Goal: Task Accomplishment & Management: Complete application form

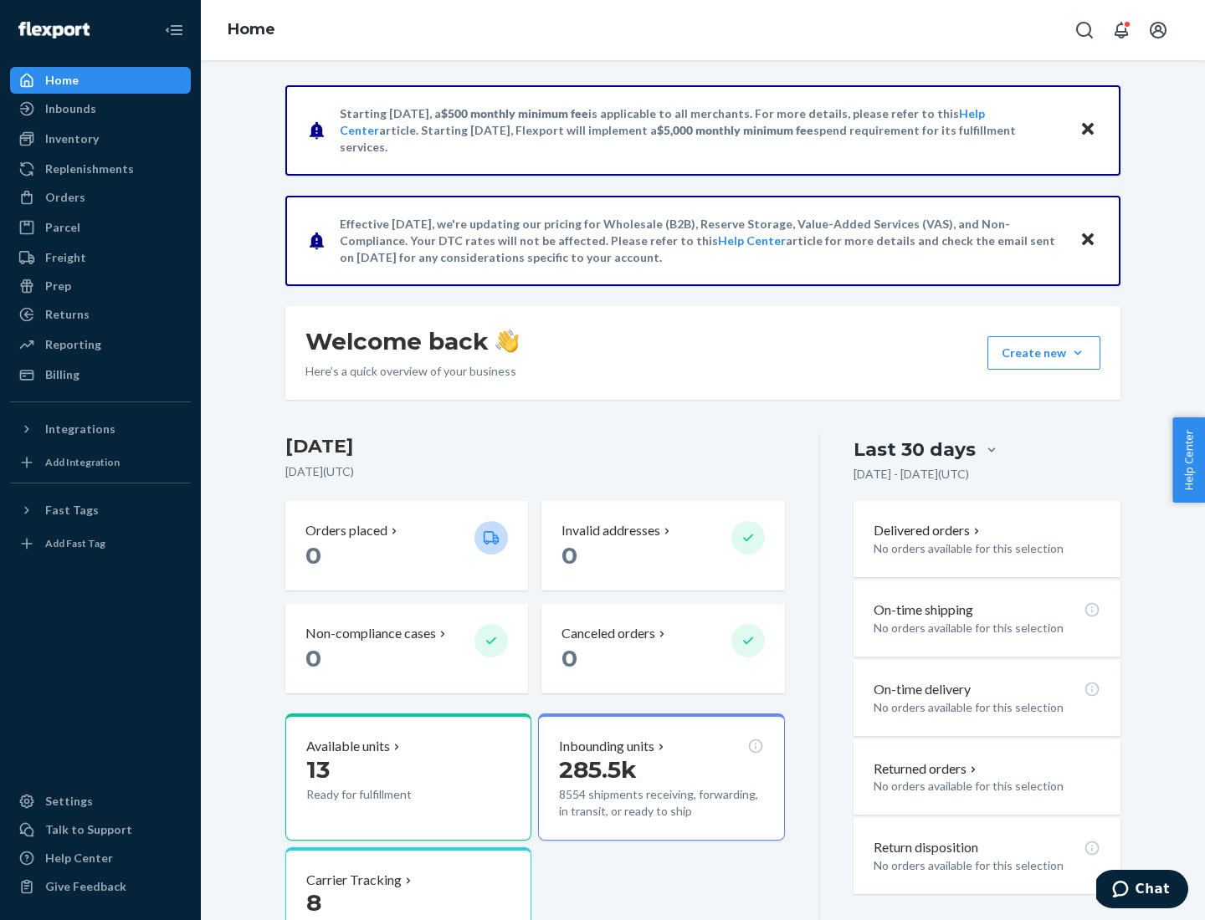
click at [1078, 353] on button "Create new Create new inbound Create new order Create new product" at bounding box center [1043, 352] width 113 height 33
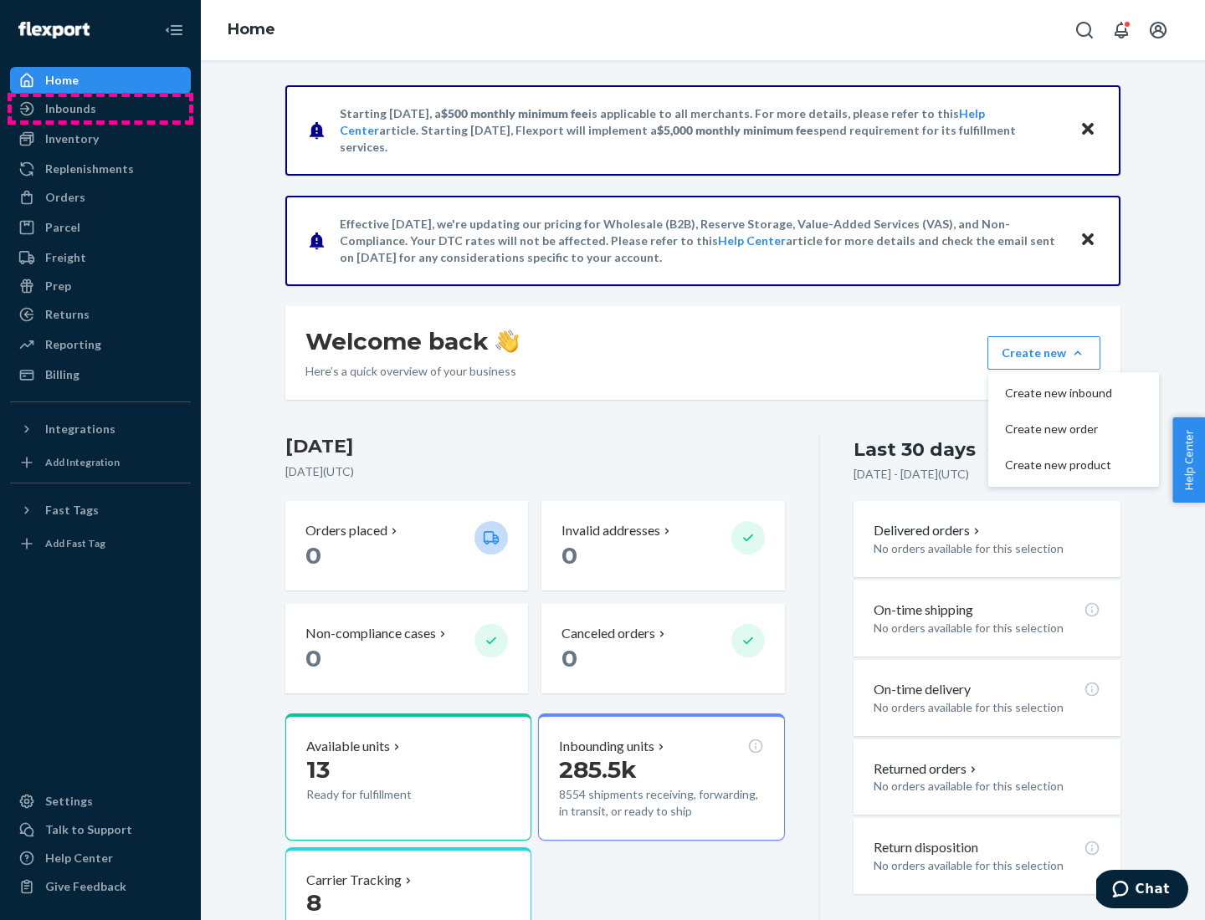
click at [100, 109] on div "Inbounds" at bounding box center [100, 108] width 177 height 23
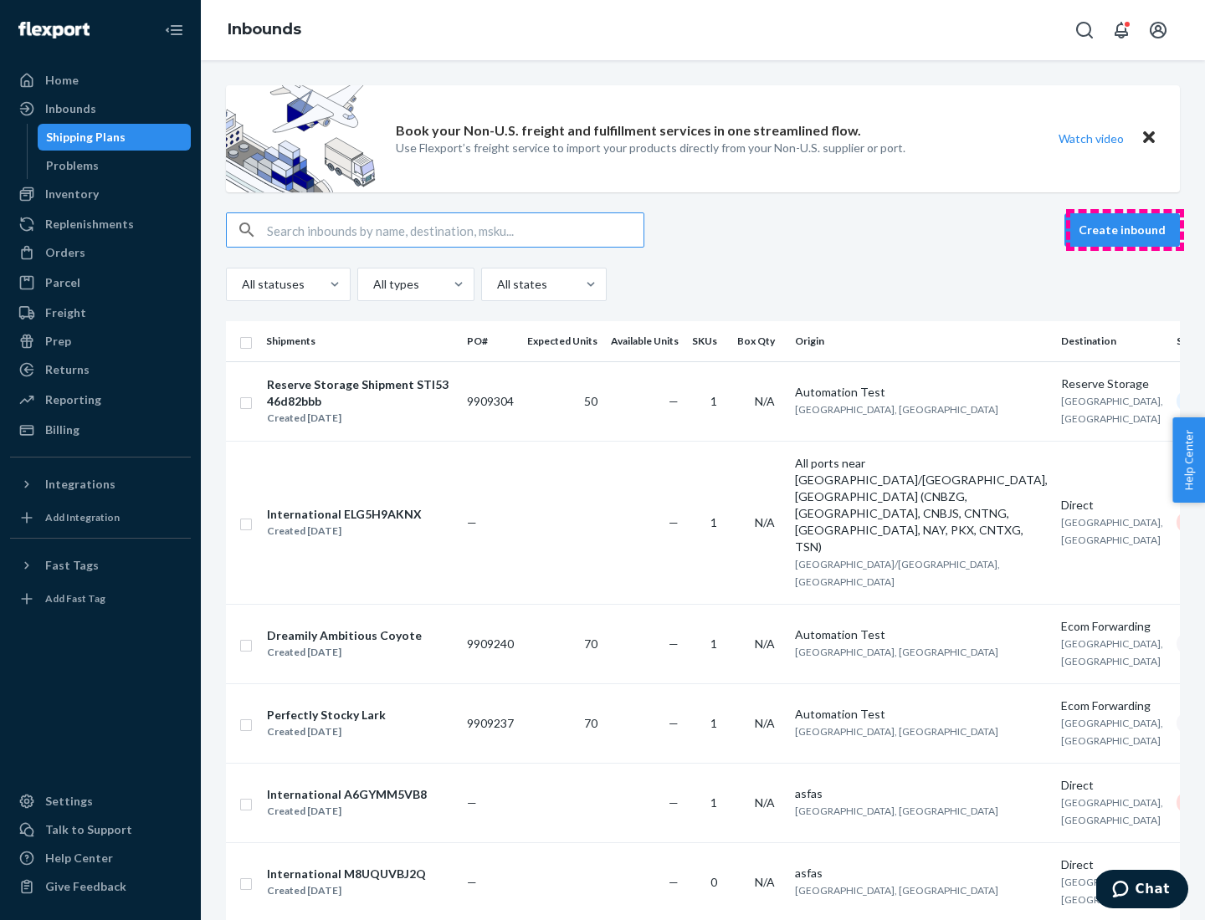
click at [1125, 230] on button "Create inbound" at bounding box center [1121, 229] width 115 height 33
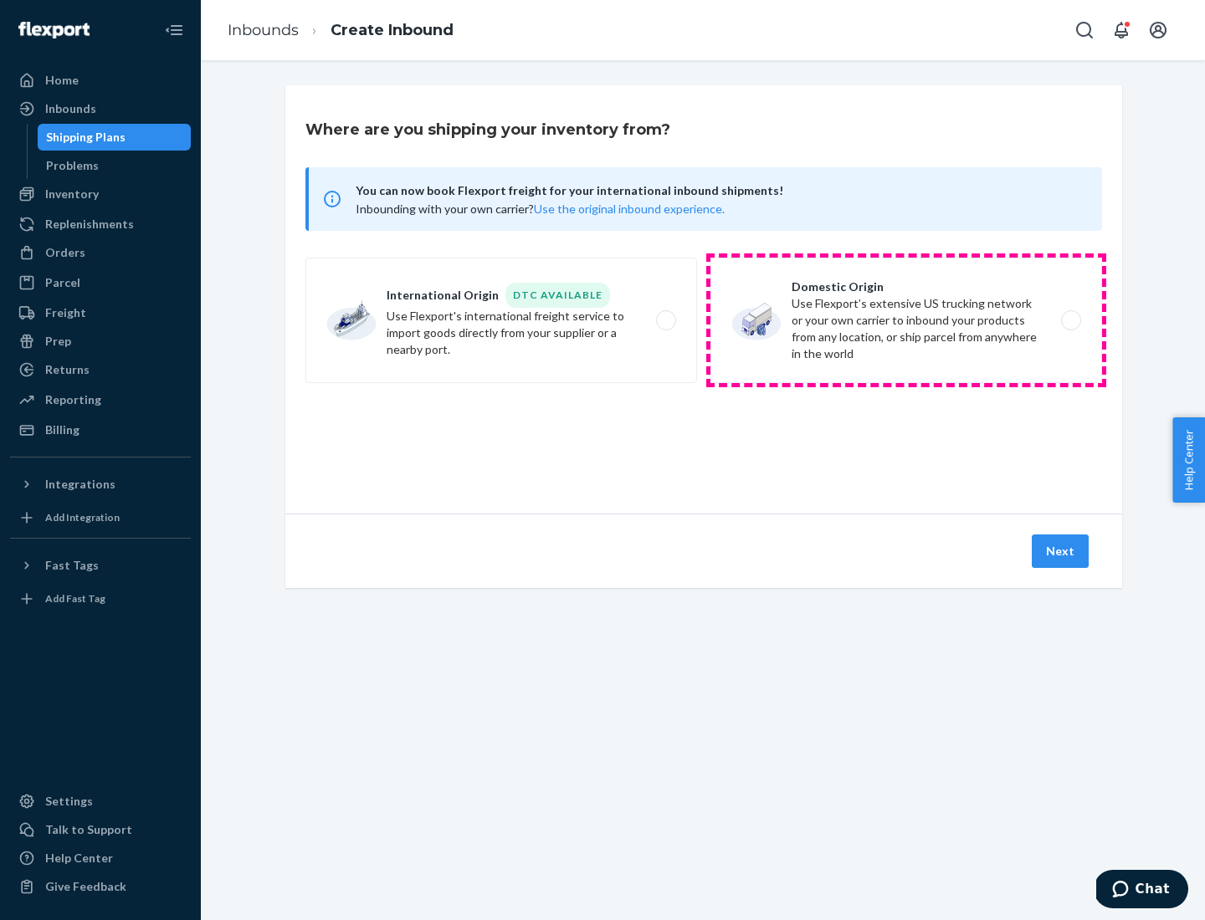
click at [906, 320] on label "Domestic Origin Use Flexport’s extensive US trucking network or your own carrie…" at bounding box center [906, 321] width 392 height 126
click at [1070, 320] on input "Domestic Origin Use Flexport’s extensive US trucking network or your own carrie…" at bounding box center [1075, 320] width 11 height 11
radio input "true"
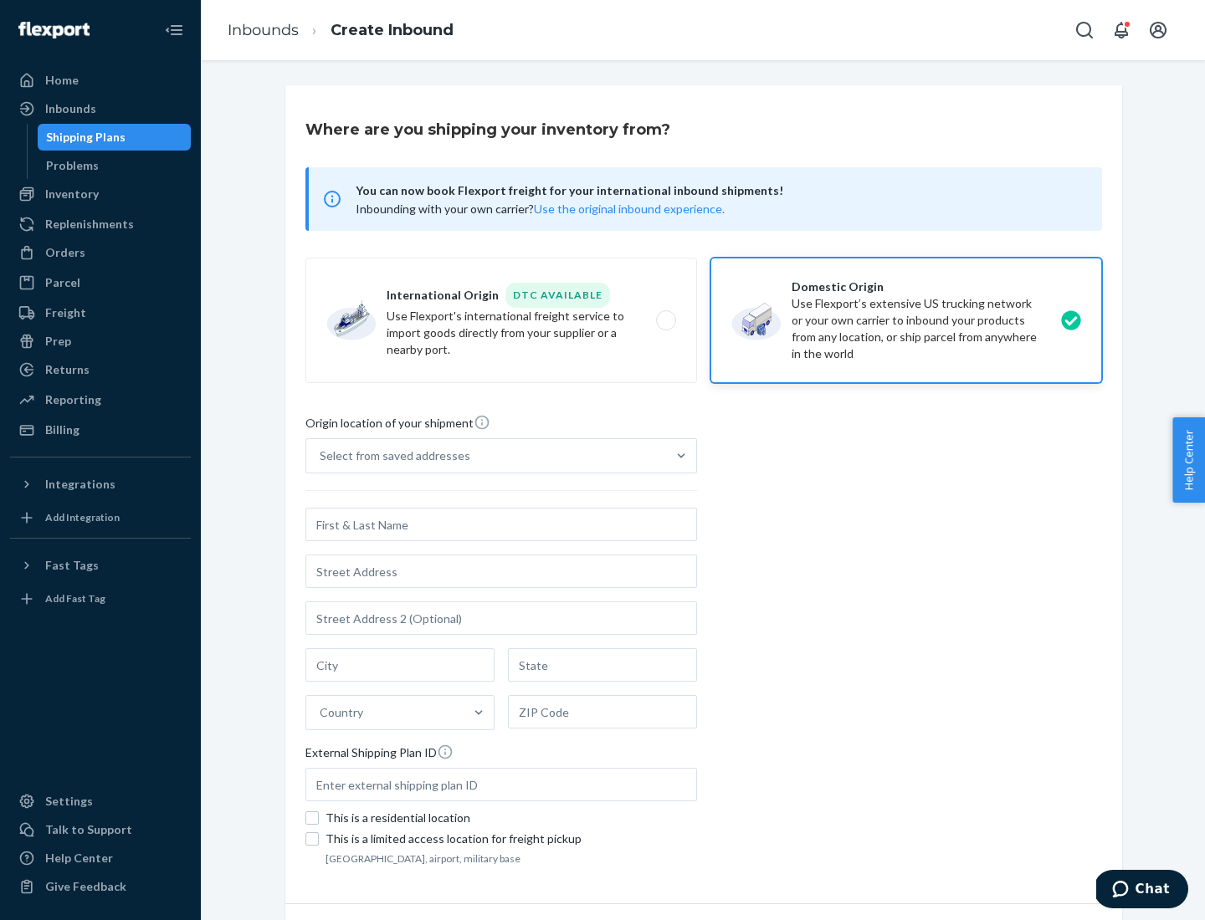
click at [391, 456] on div "Select from saved addresses" at bounding box center [395, 456] width 151 height 17
click at [321, 456] on input "Select from saved addresses" at bounding box center [321, 456] width 2 height 17
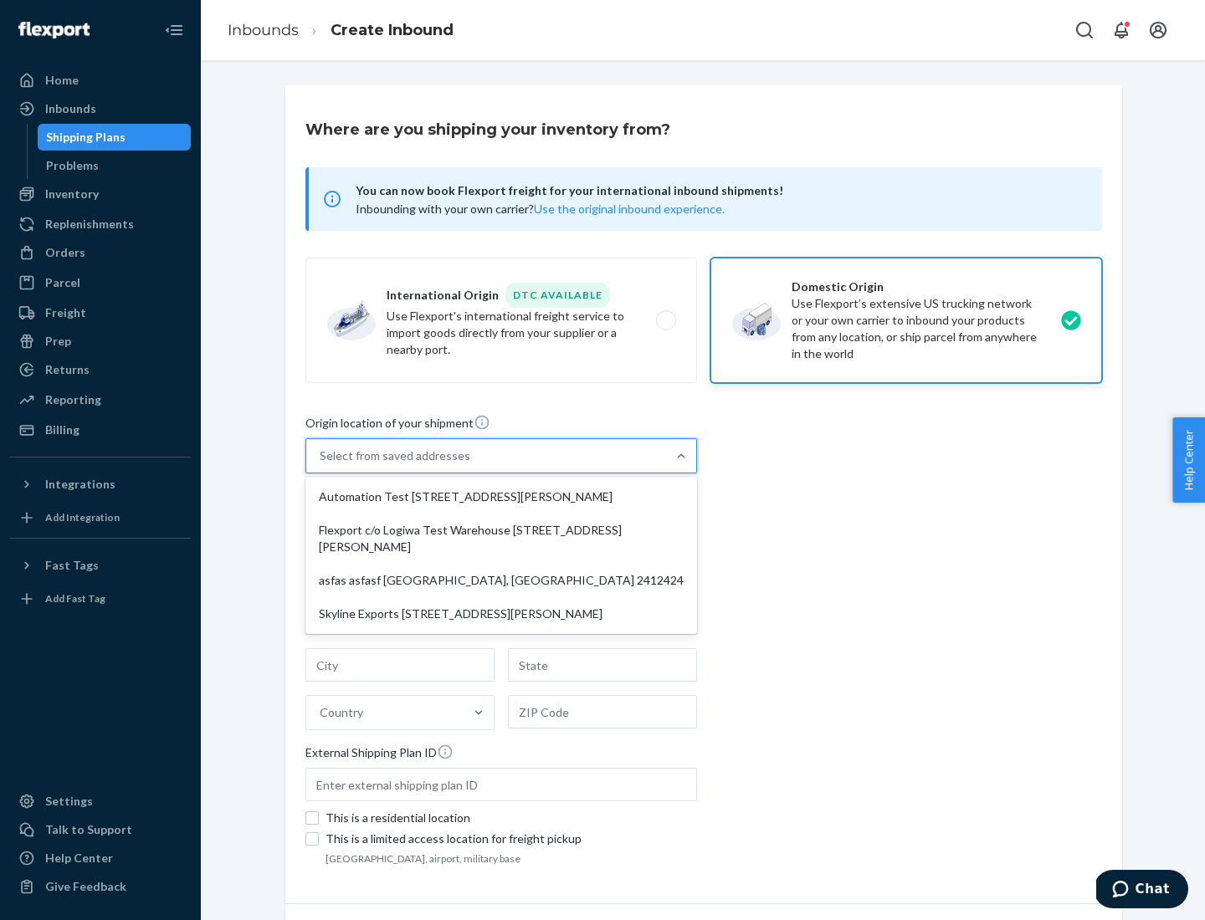
scroll to position [7, 0]
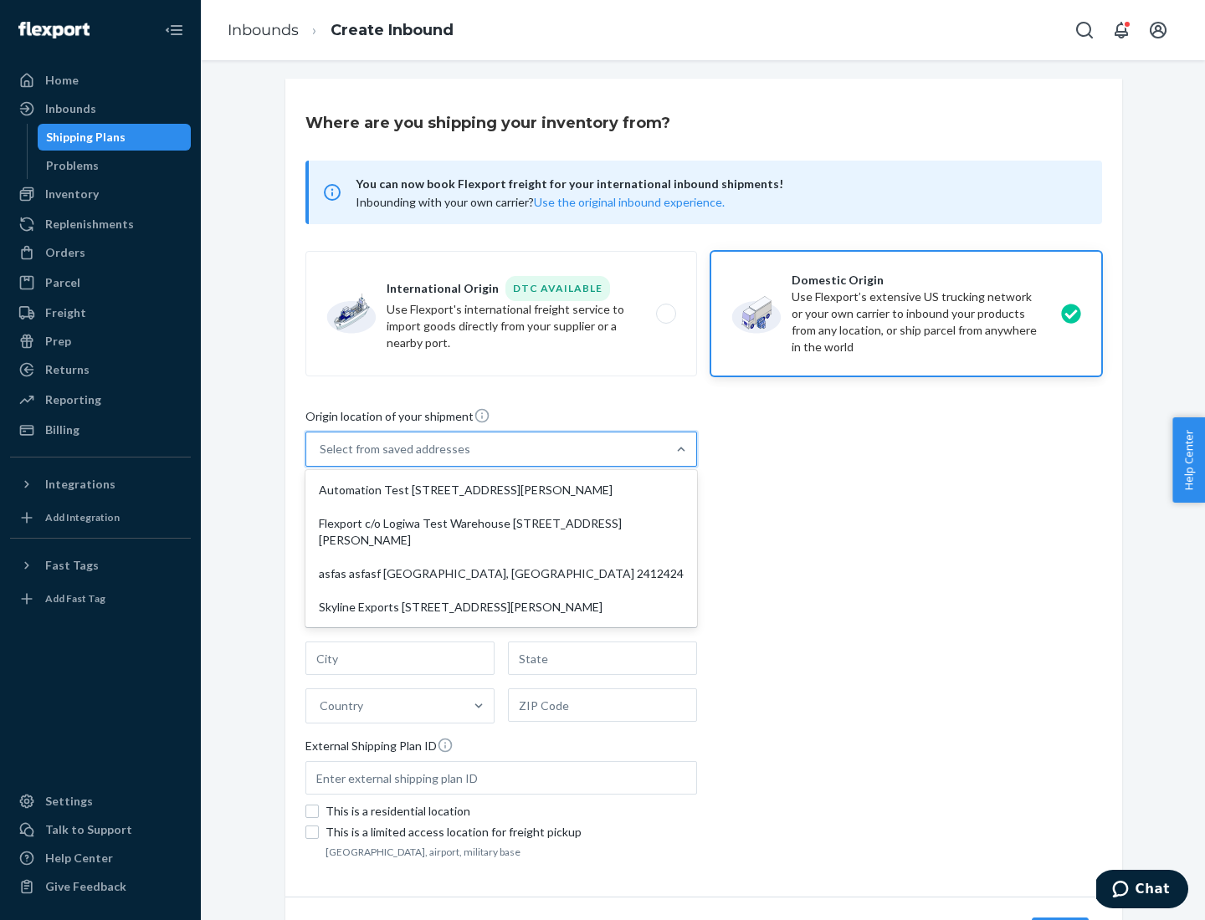
click at [501, 490] on div "Automation Test [STREET_ADDRESS][PERSON_NAME]" at bounding box center [501, 490] width 385 height 33
click at [321, 458] on input "option Automation Test [STREET_ADDRESS][PERSON_NAME] focused, 1 of 4. 4 results…" at bounding box center [321, 449] width 2 height 17
type input "Automation Test"
type input "9th Floor"
type input "[GEOGRAPHIC_DATA]"
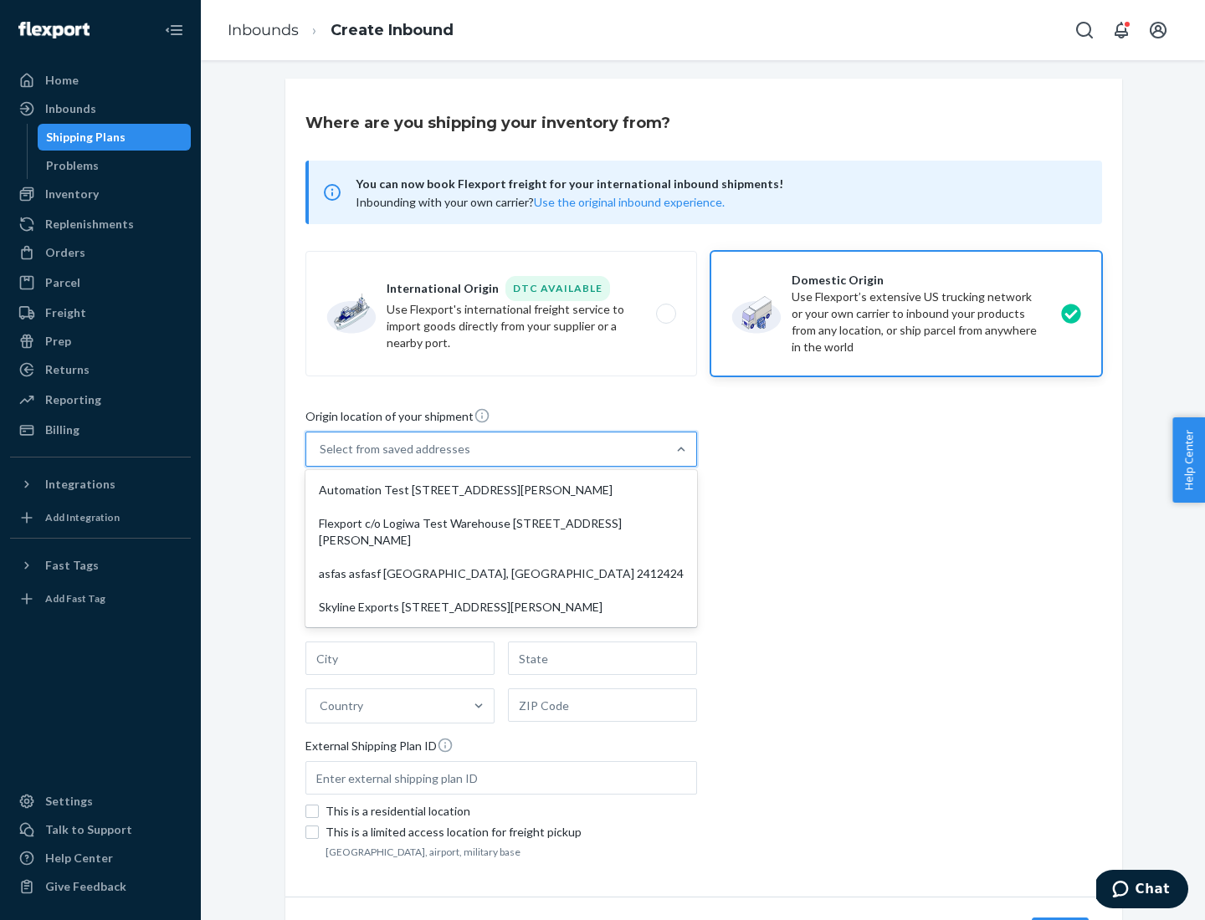
type input "CA"
type input "94104"
type input "[STREET_ADDRESS][PERSON_NAME]"
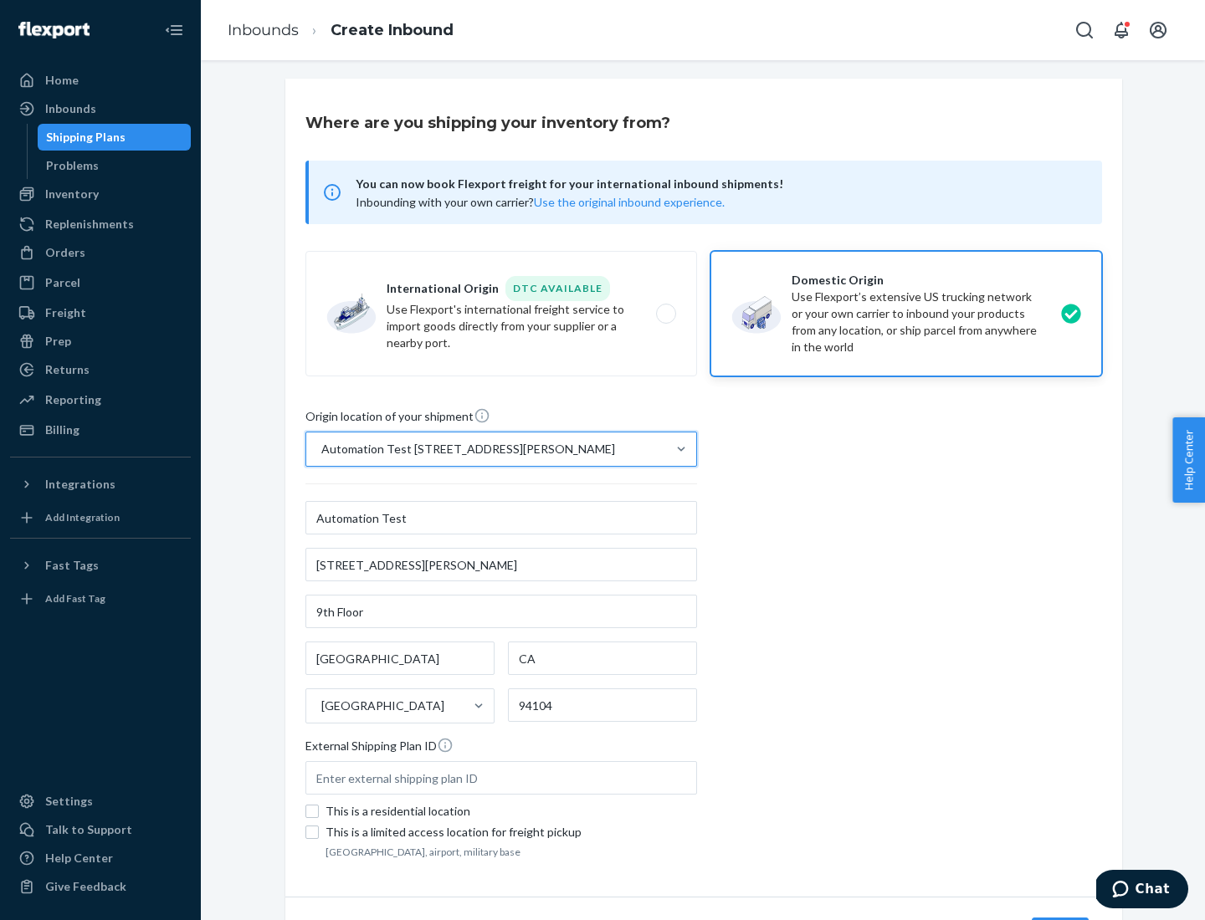
scroll to position [98, 0]
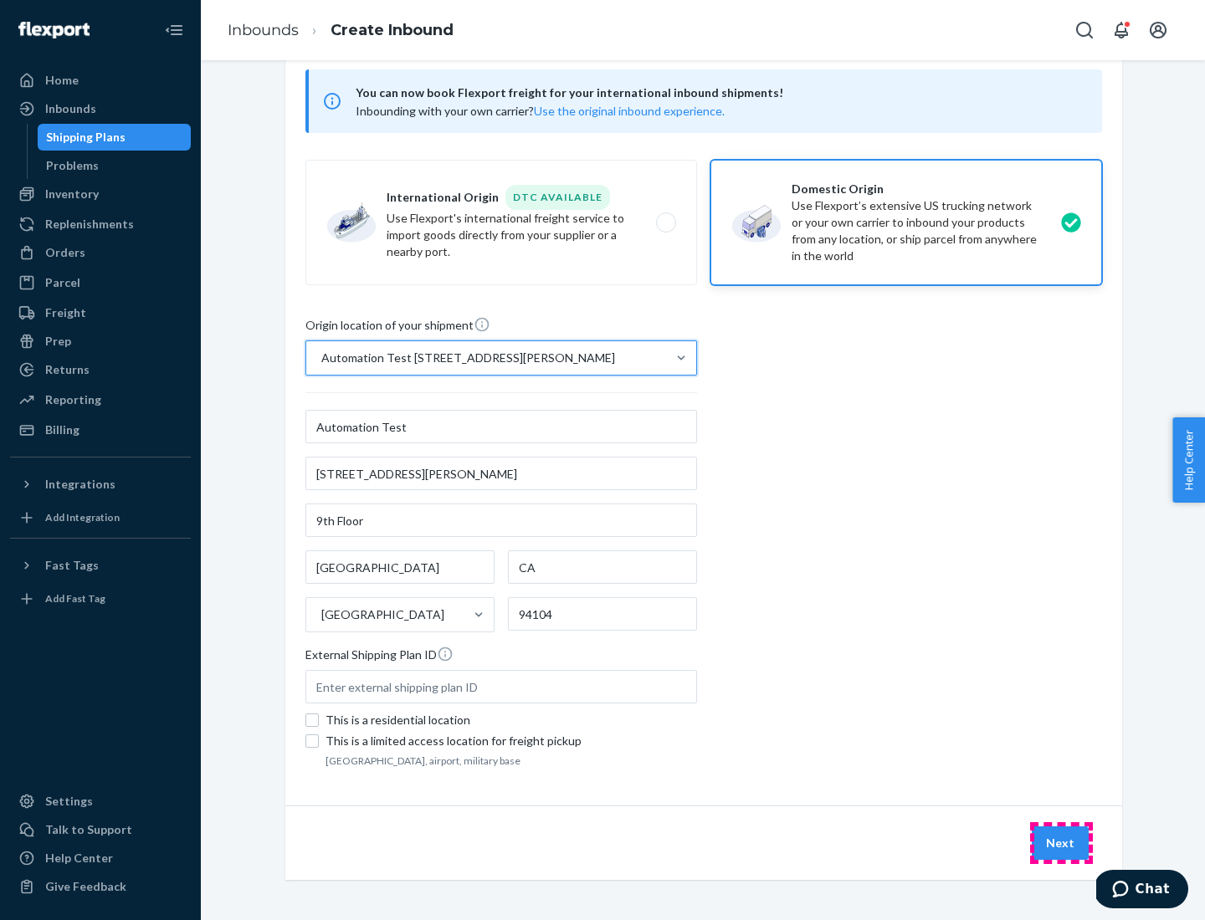
click at [1061, 843] on button "Next" at bounding box center [1060, 843] width 57 height 33
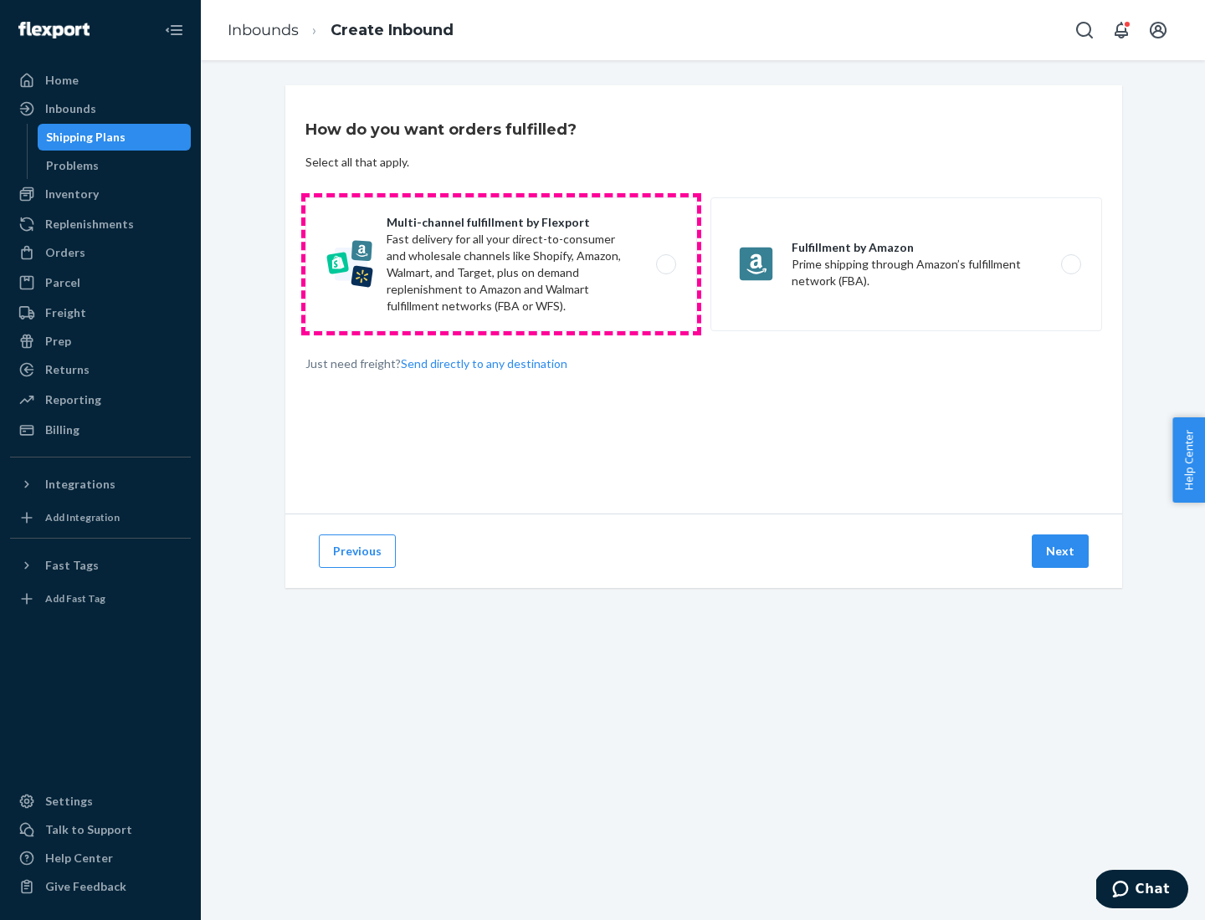
click at [501, 264] on label "Multi-channel fulfillment by Flexport Fast delivery for all your direct-to-cons…" at bounding box center [501, 264] width 392 height 134
click at [665, 264] on input "Multi-channel fulfillment by Flexport Fast delivery for all your direct-to-cons…" at bounding box center [670, 264] width 11 height 11
radio input "true"
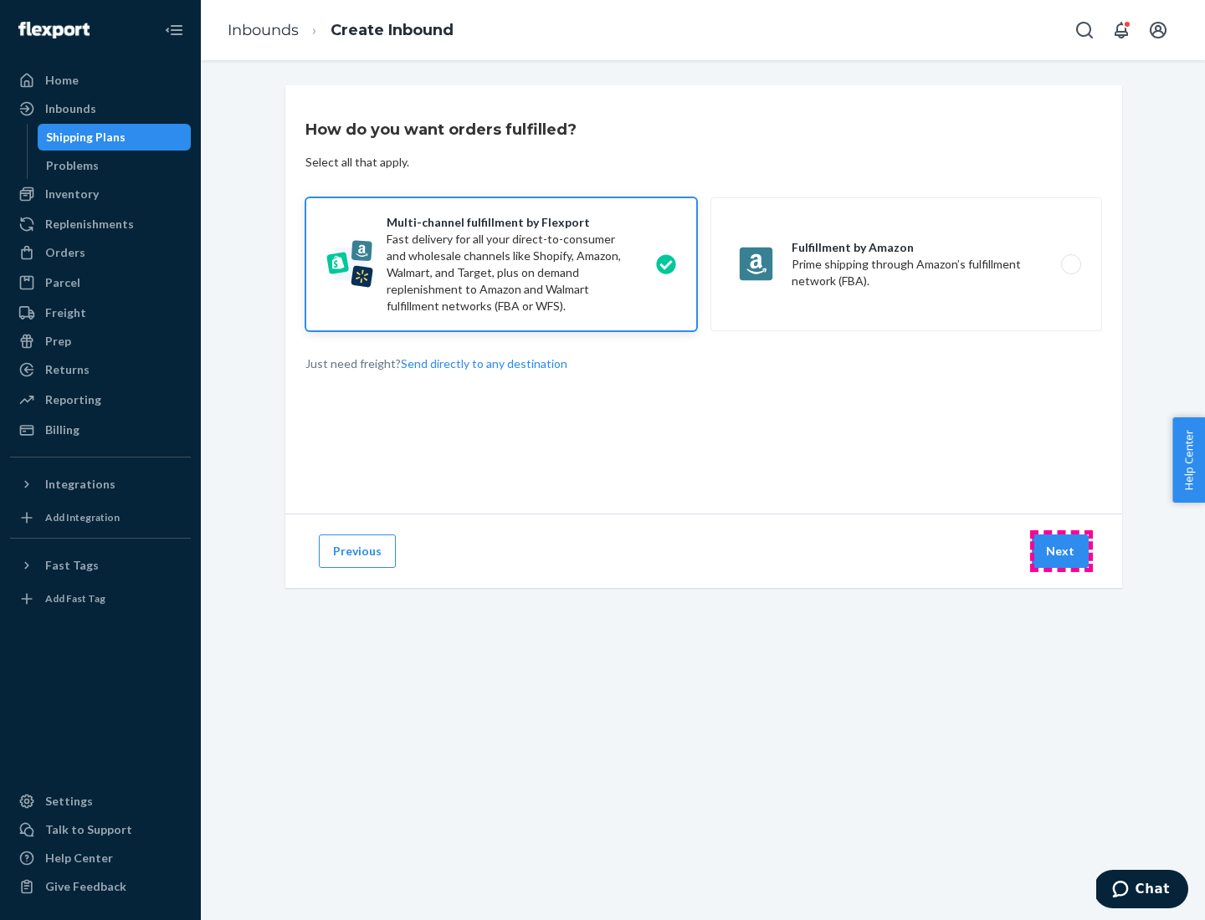
click at [1061, 551] on button "Next" at bounding box center [1060, 551] width 57 height 33
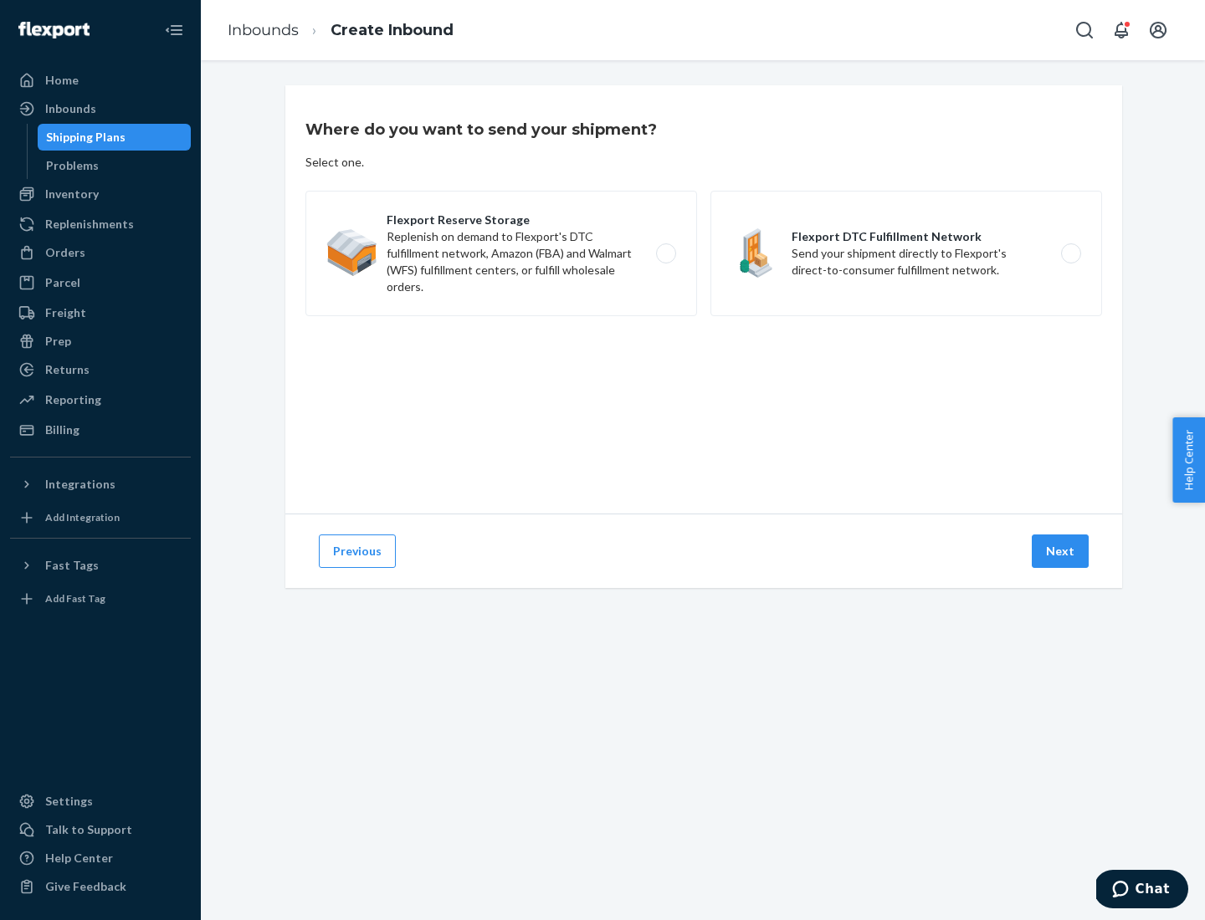
click at [906, 254] on label "Flexport DTC Fulfillment Network Send your shipment directly to Flexport's dire…" at bounding box center [906, 254] width 392 height 126
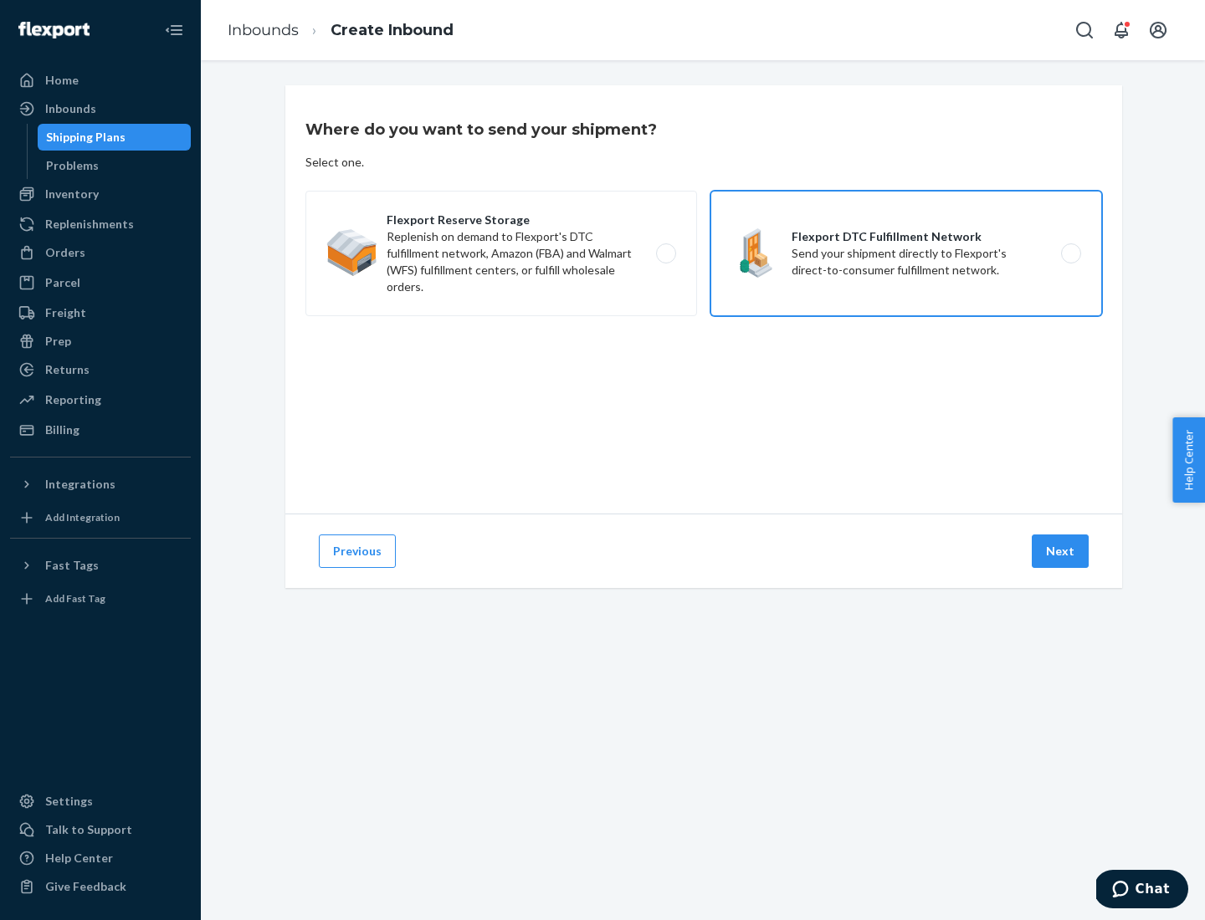
click at [1070, 254] on input "Flexport DTC Fulfillment Network Send your shipment directly to Flexport's dire…" at bounding box center [1075, 254] width 11 height 11
radio input "true"
click at [1061, 551] on button "Next" at bounding box center [1060, 551] width 57 height 33
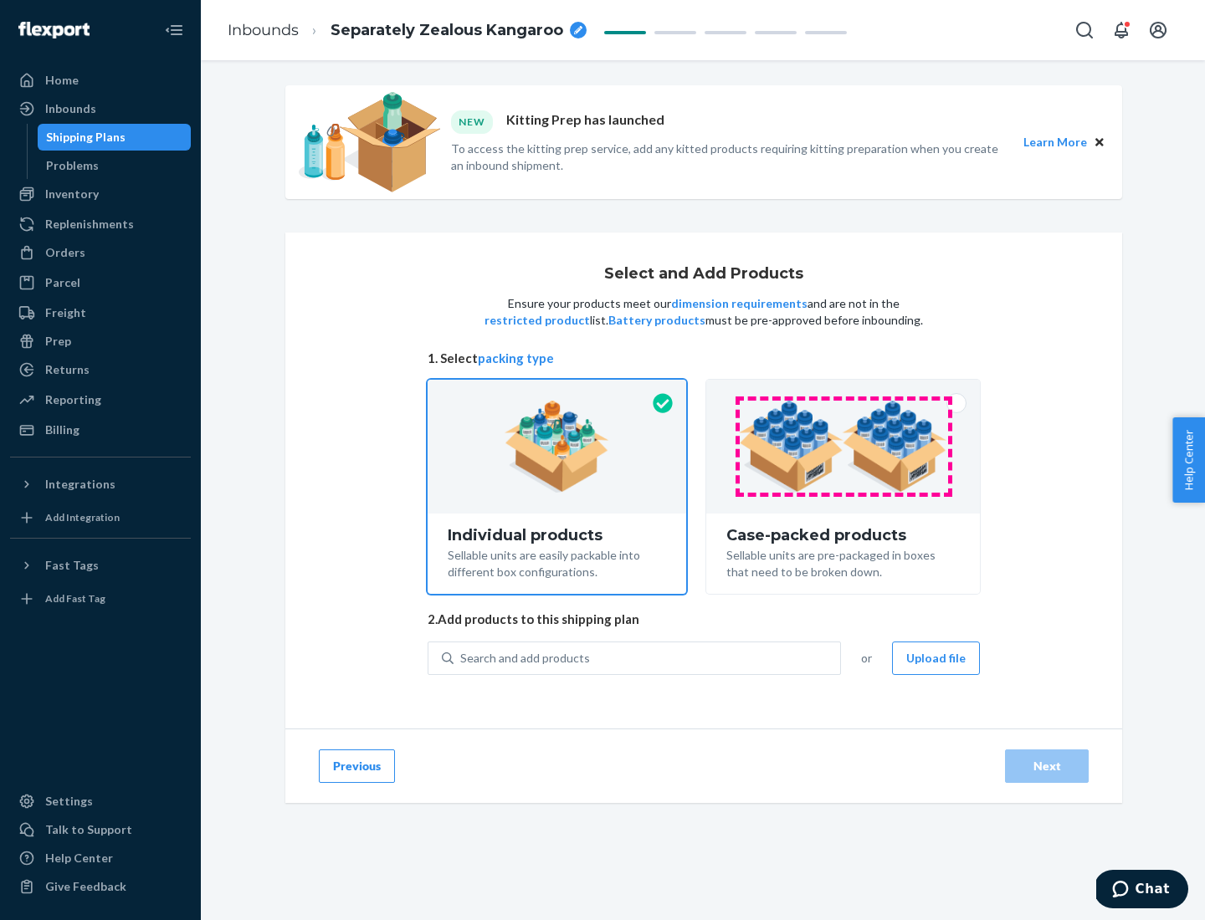
click at [843, 447] on img at bounding box center [843, 447] width 208 height 92
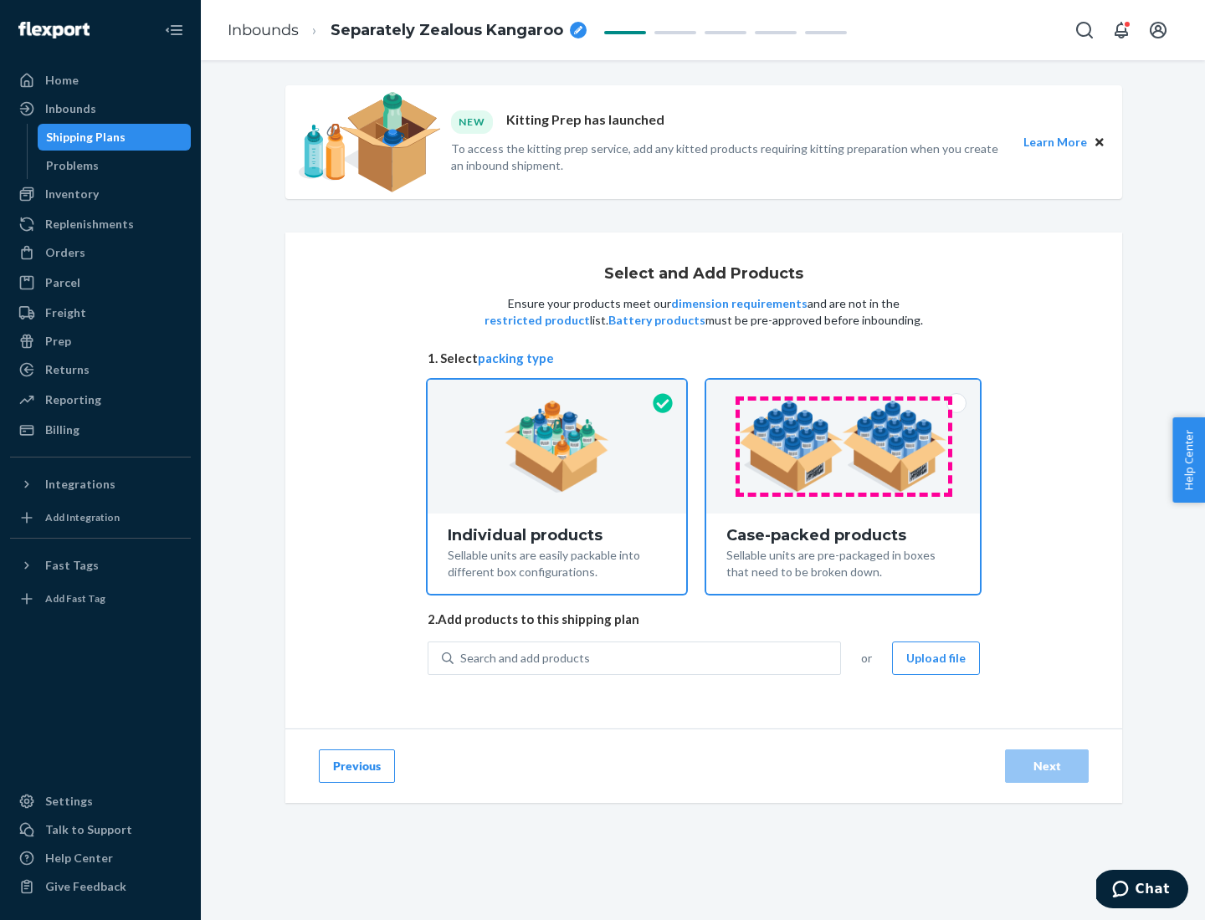
click at [843, 391] on input "Case-packed products Sellable units are pre-packaged in boxes that need to be b…" at bounding box center [843, 385] width 11 height 11
radio input "true"
radio input "false"
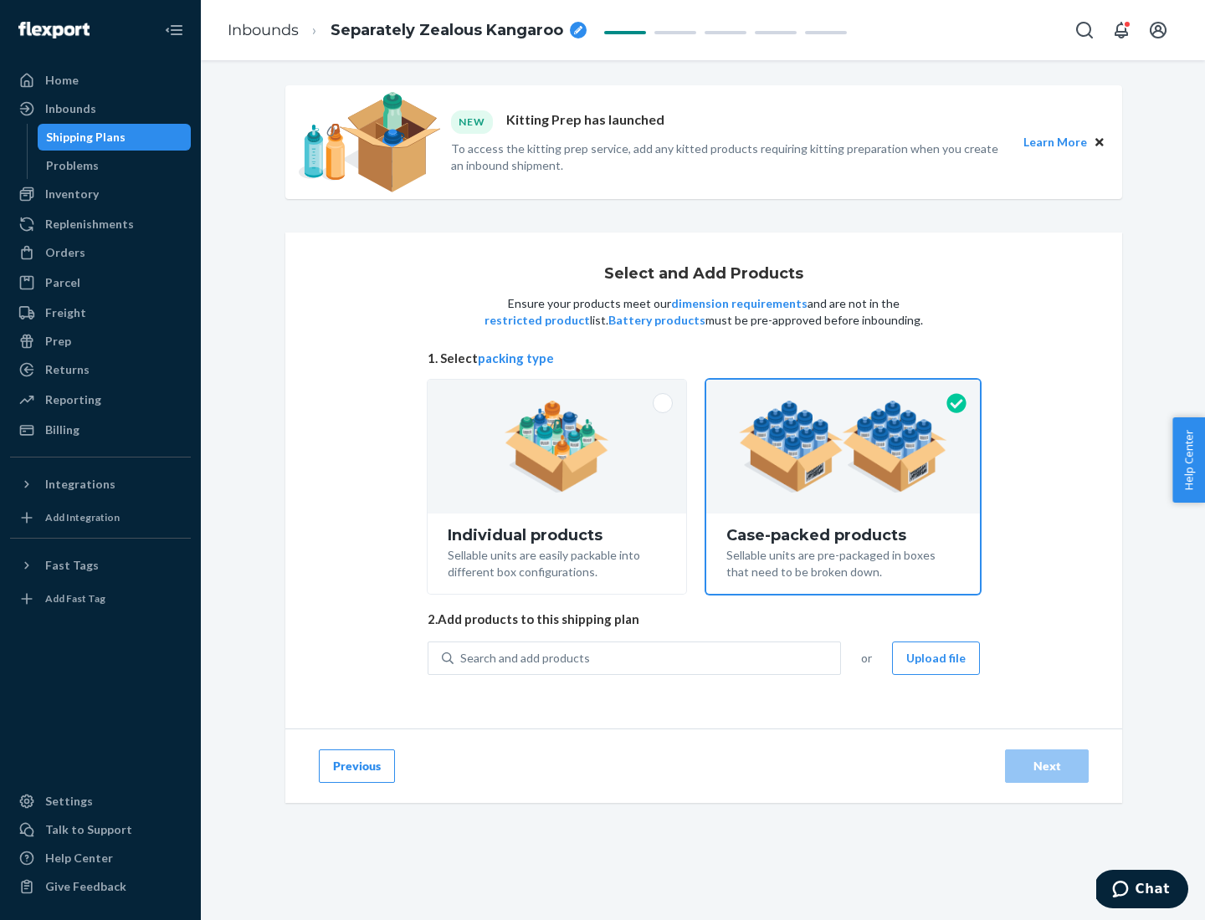
click at [648, 658] on div "Search and add products" at bounding box center [647, 658] width 387 height 30
click at [462, 658] on input "Search and add products" at bounding box center [461, 658] width 2 height 17
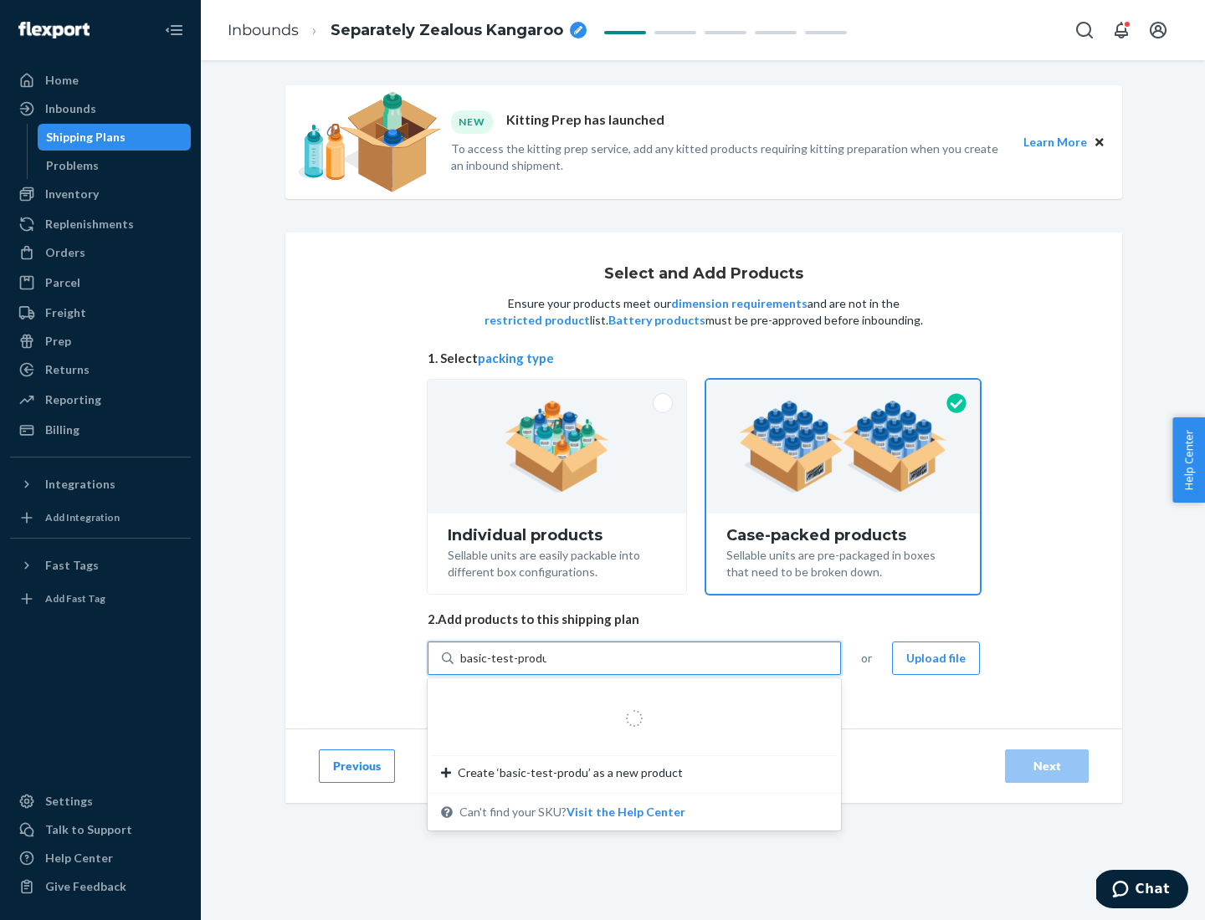
type input "basic-test-product-1"
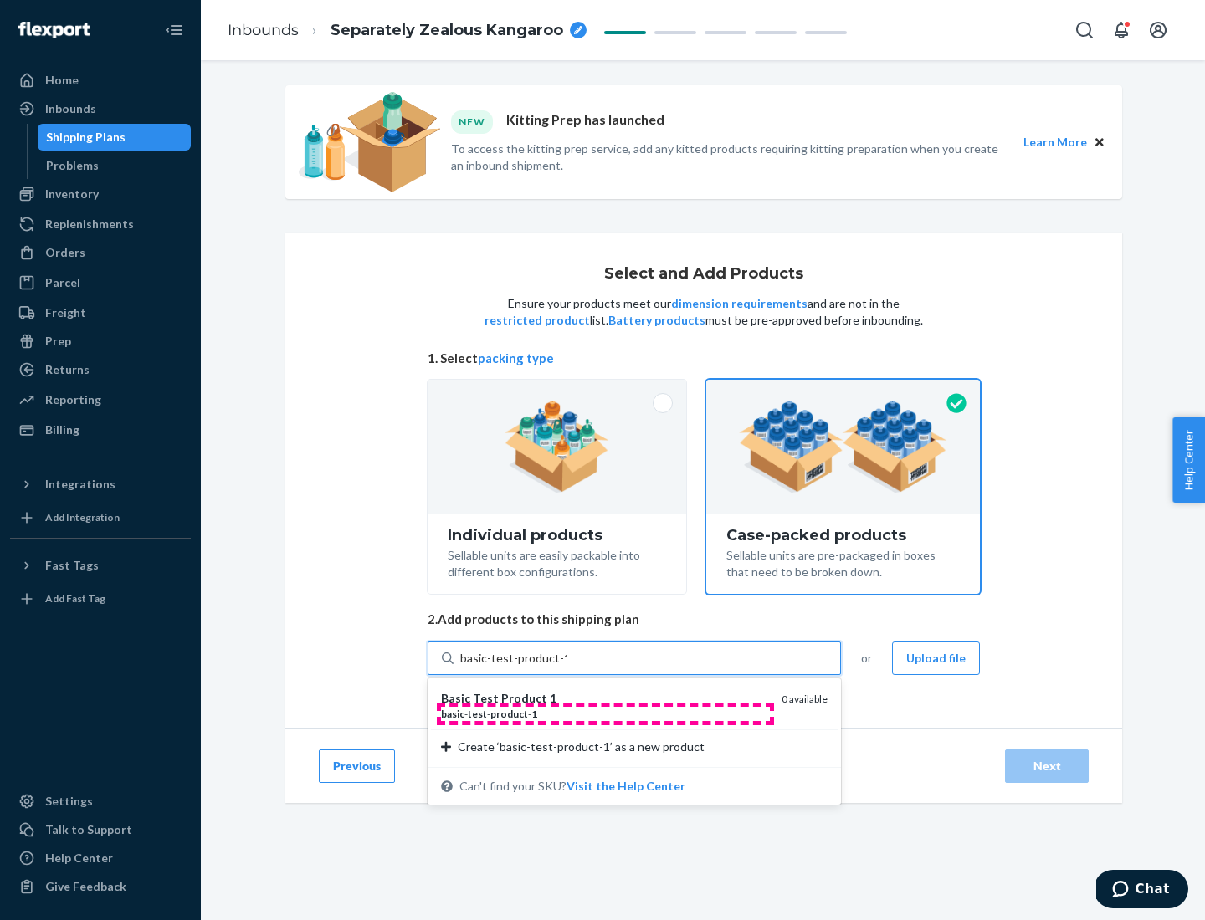
click at [605, 714] on div "basic - test - product - 1" at bounding box center [604, 714] width 327 height 14
click at [567, 667] on input "basic-test-product-1" at bounding box center [513, 658] width 107 height 17
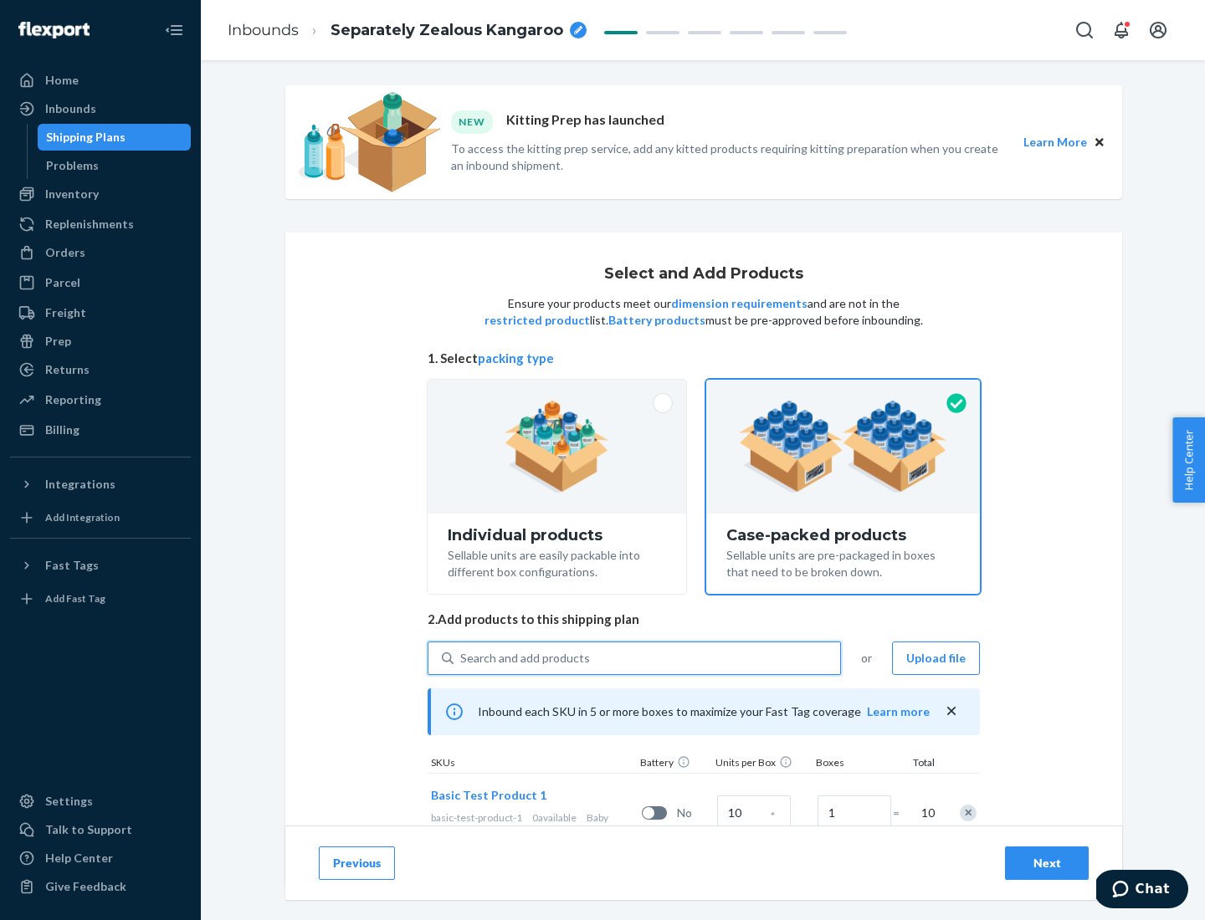
scroll to position [60, 0]
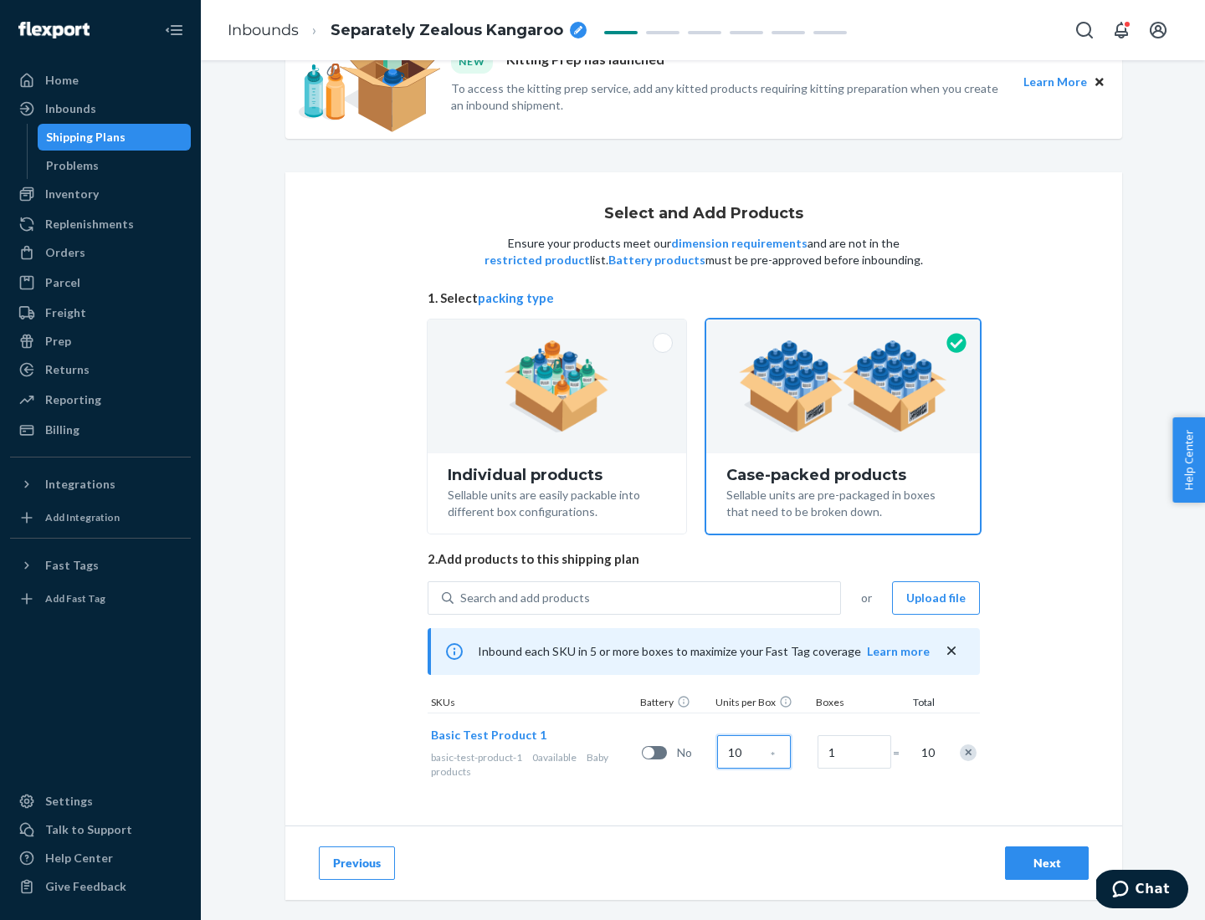
type input "10"
type input "7"
click at [1047, 864] on div "Next" at bounding box center [1046, 863] width 55 height 17
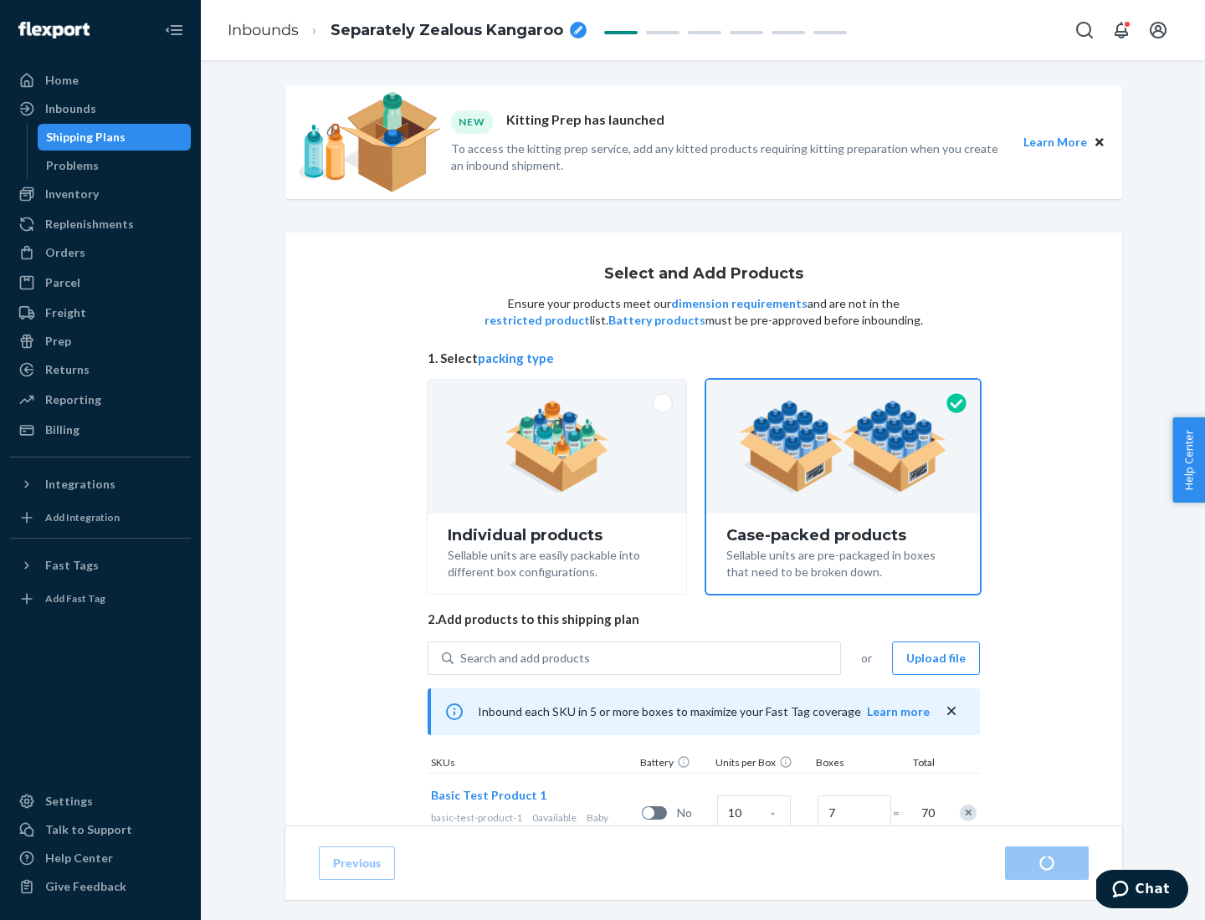
radio input "true"
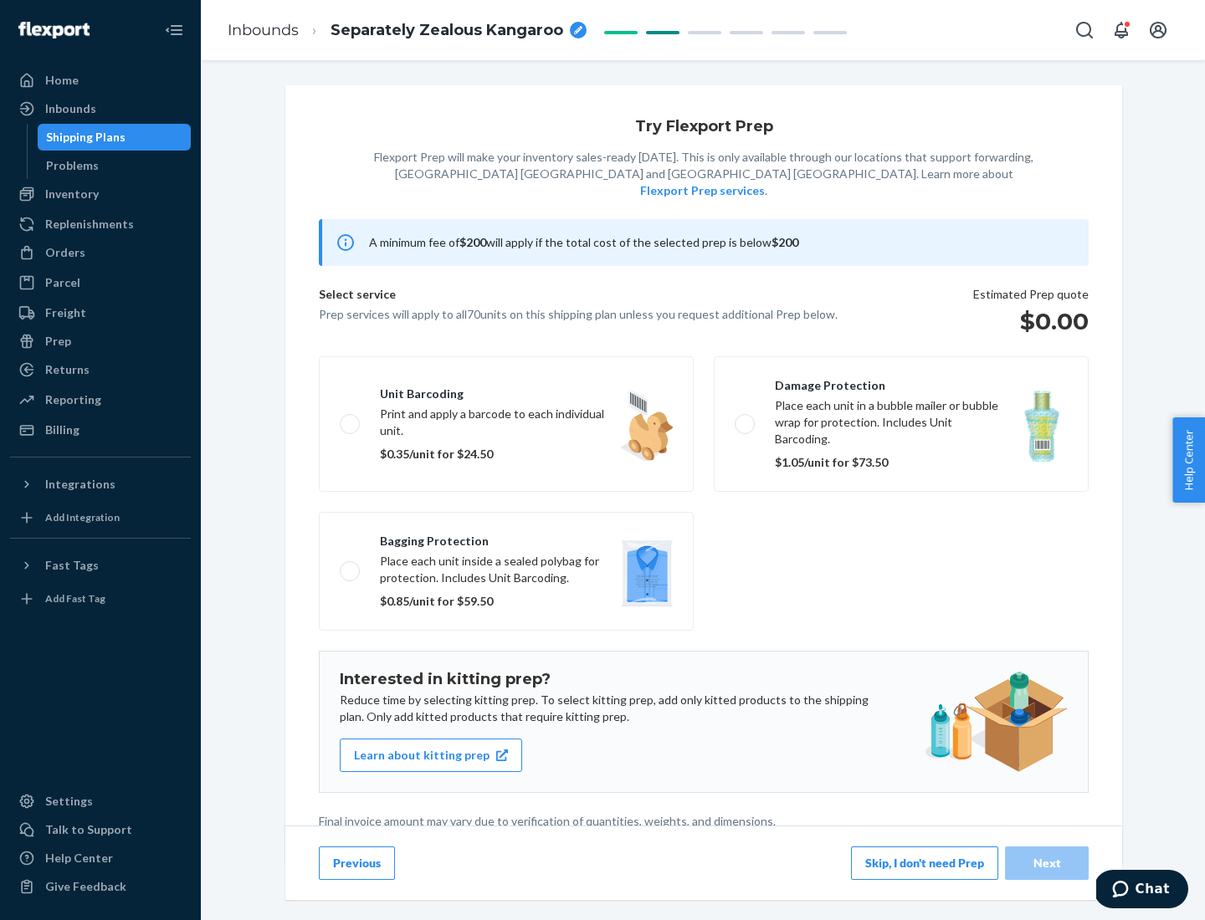
scroll to position [4, 0]
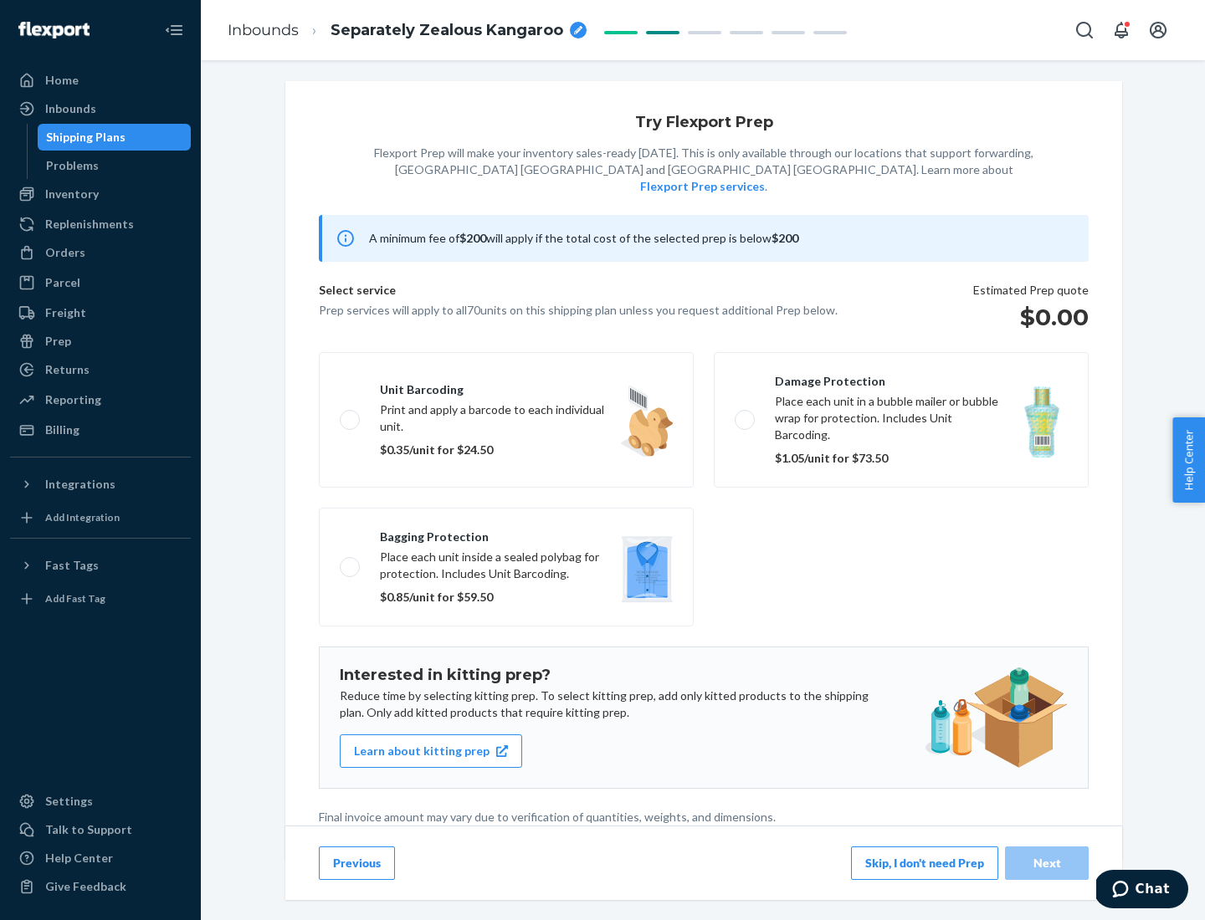
click at [506, 533] on label "Bagging protection Place each unit inside a sealed polybag for protection. Incl…" at bounding box center [506, 567] width 375 height 119
click at [351, 561] on input "Bagging protection Place each unit inside a sealed polybag for protection. Incl…" at bounding box center [345, 566] width 11 height 11
checkbox input "true"
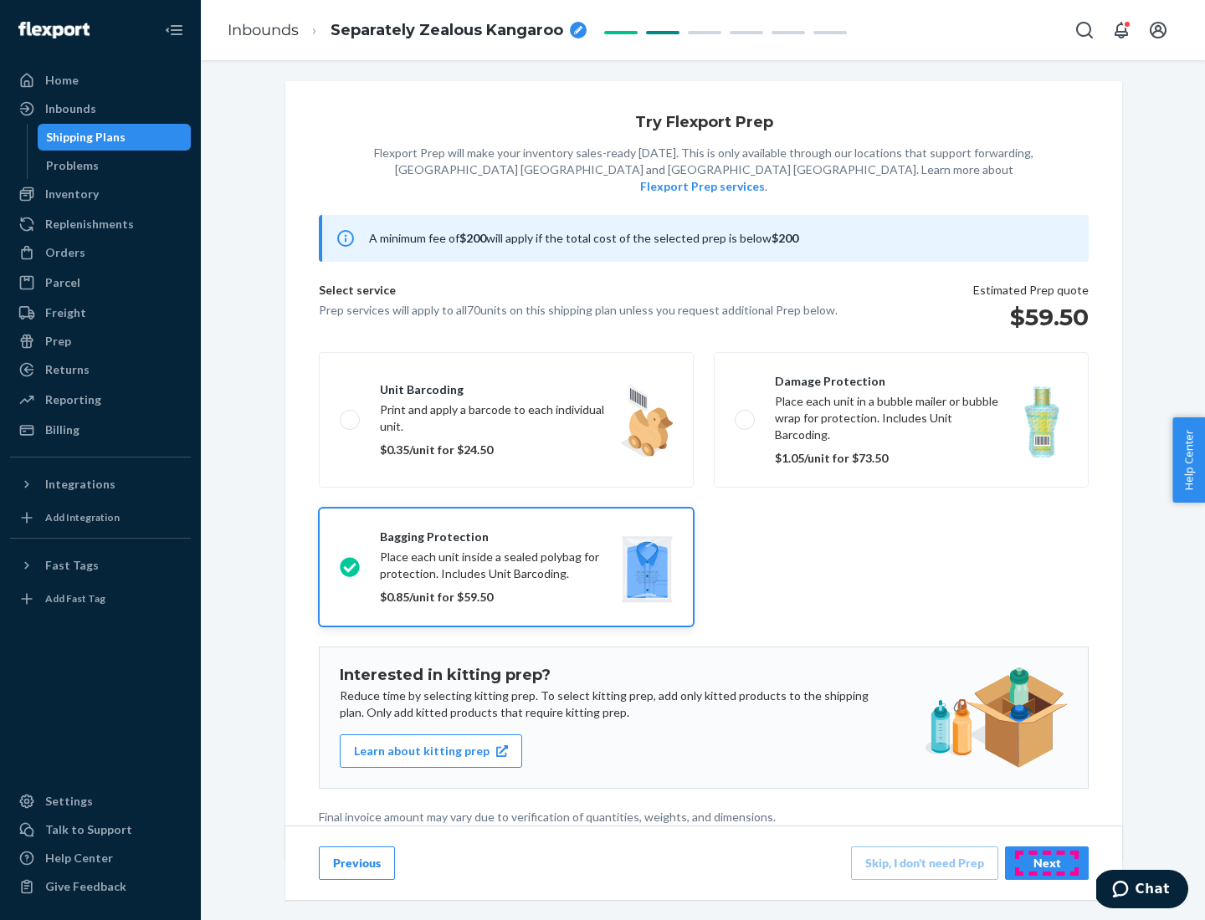
click at [1047, 863] on div "Next" at bounding box center [1046, 863] width 55 height 17
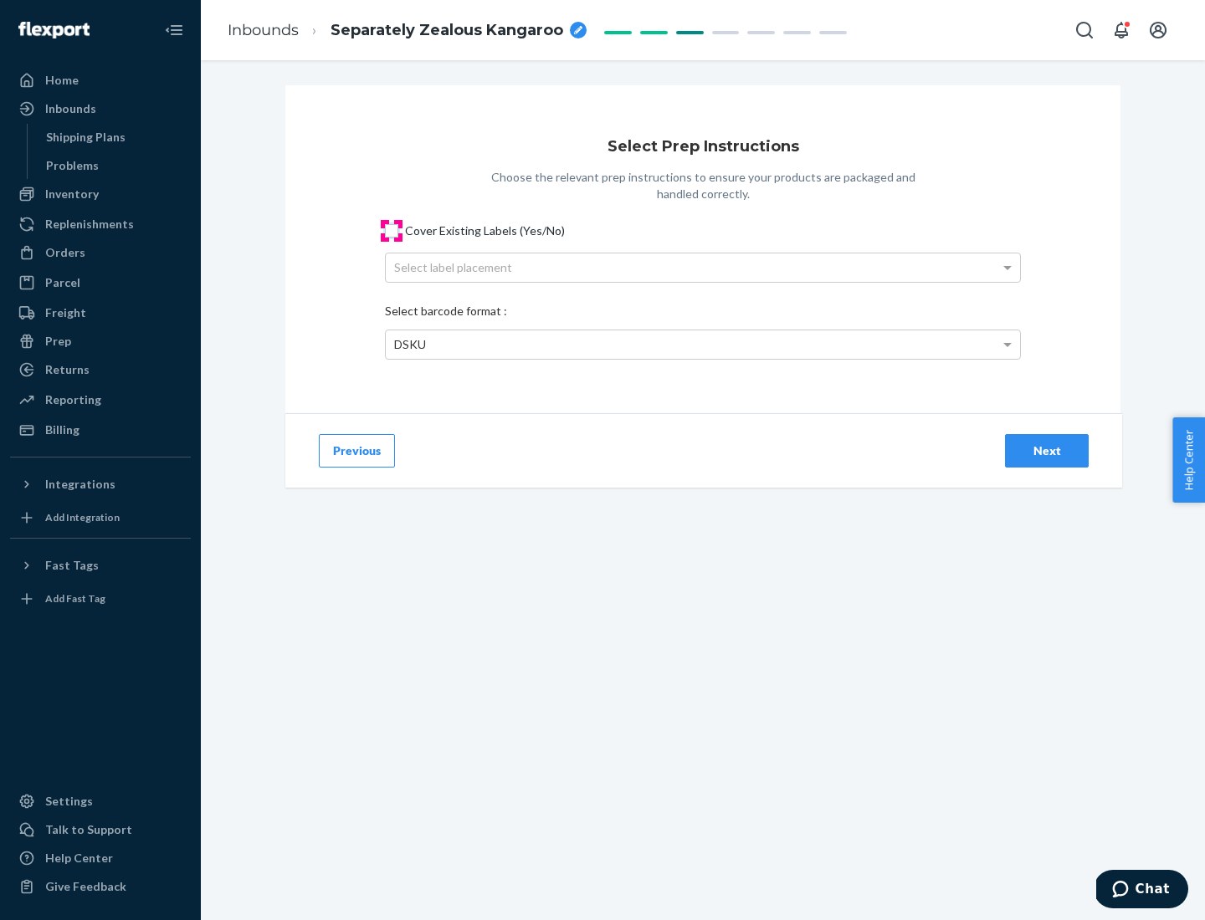
click at [392, 230] on input "Cover Existing Labels (Yes/No)" at bounding box center [391, 230] width 13 height 13
checkbox input "true"
click at [703, 267] on div "Select label placement" at bounding box center [703, 268] width 634 height 28
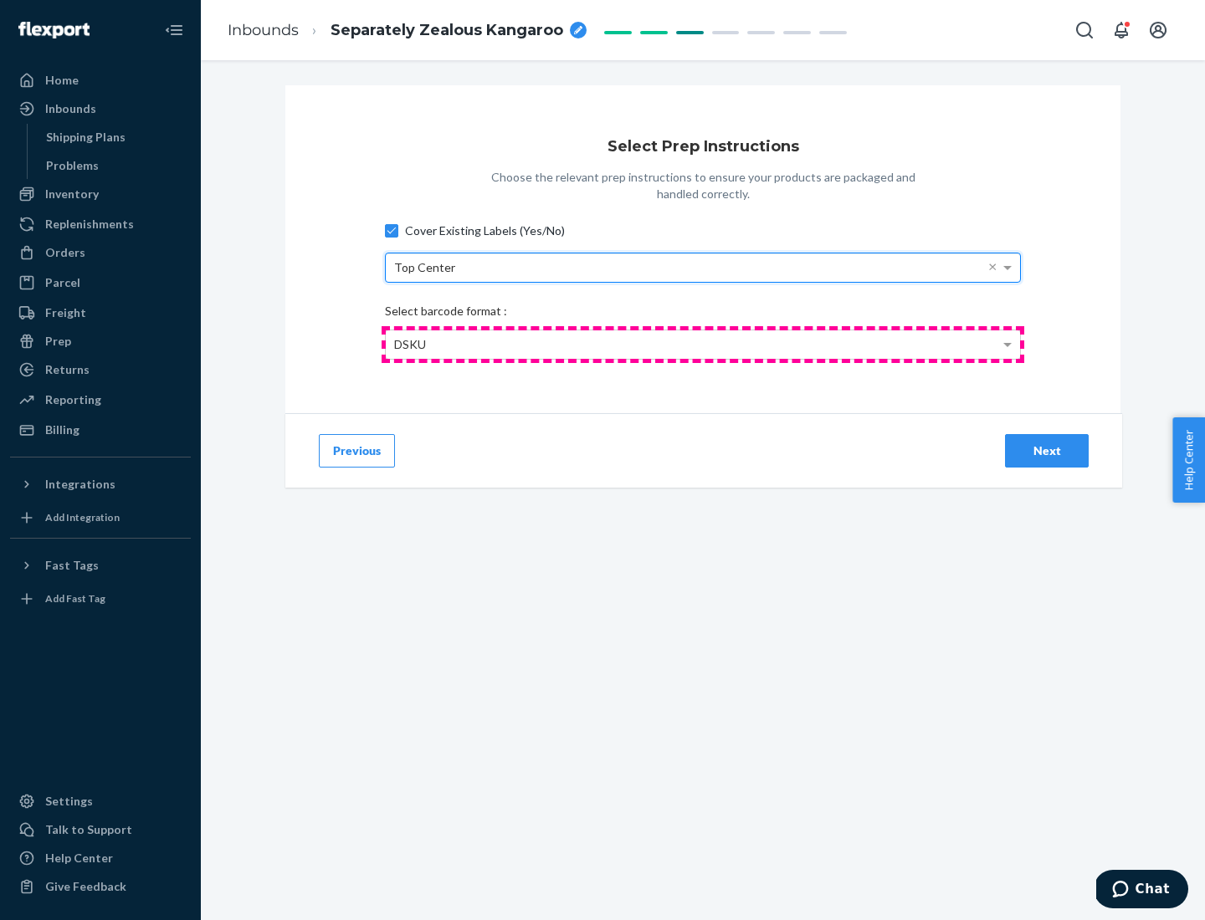
click at [703, 344] on div "DSKU" at bounding box center [703, 345] width 634 height 28
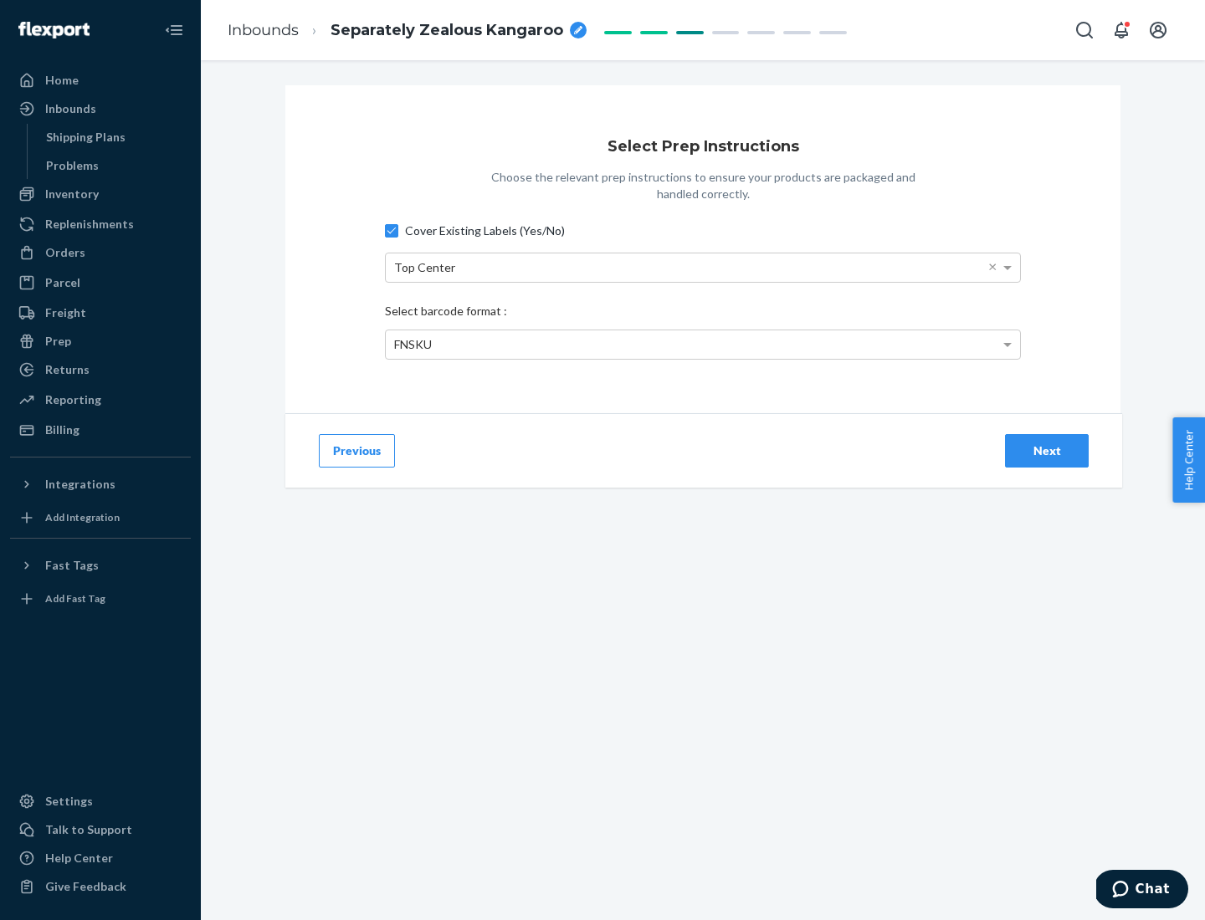
click at [1047, 450] on div "Next" at bounding box center [1046, 451] width 55 height 17
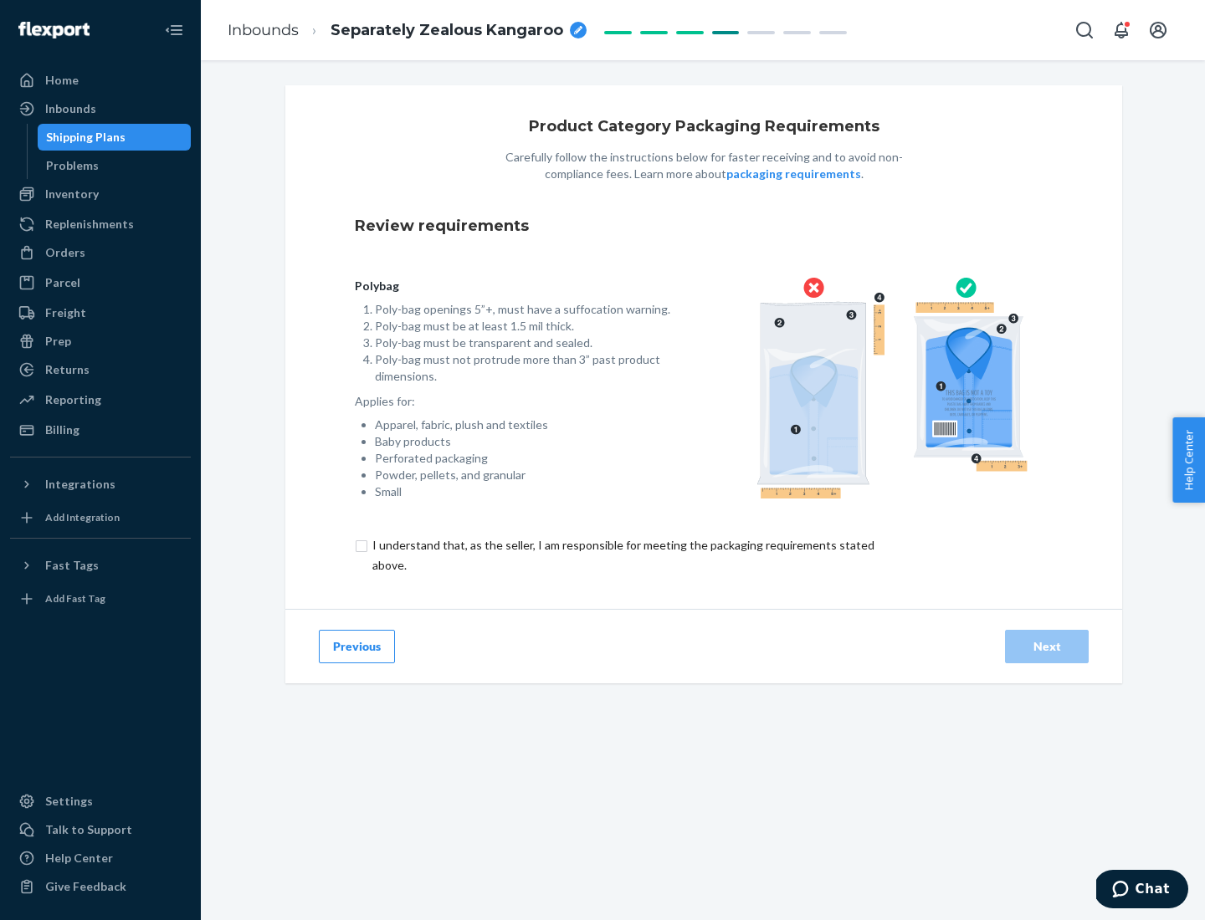
click at [622, 555] on input "checkbox" at bounding box center [633, 556] width 556 height 40
checkbox input "true"
click at [1047, 646] on div "Next" at bounding box center [1046, 646] width 55 height 17
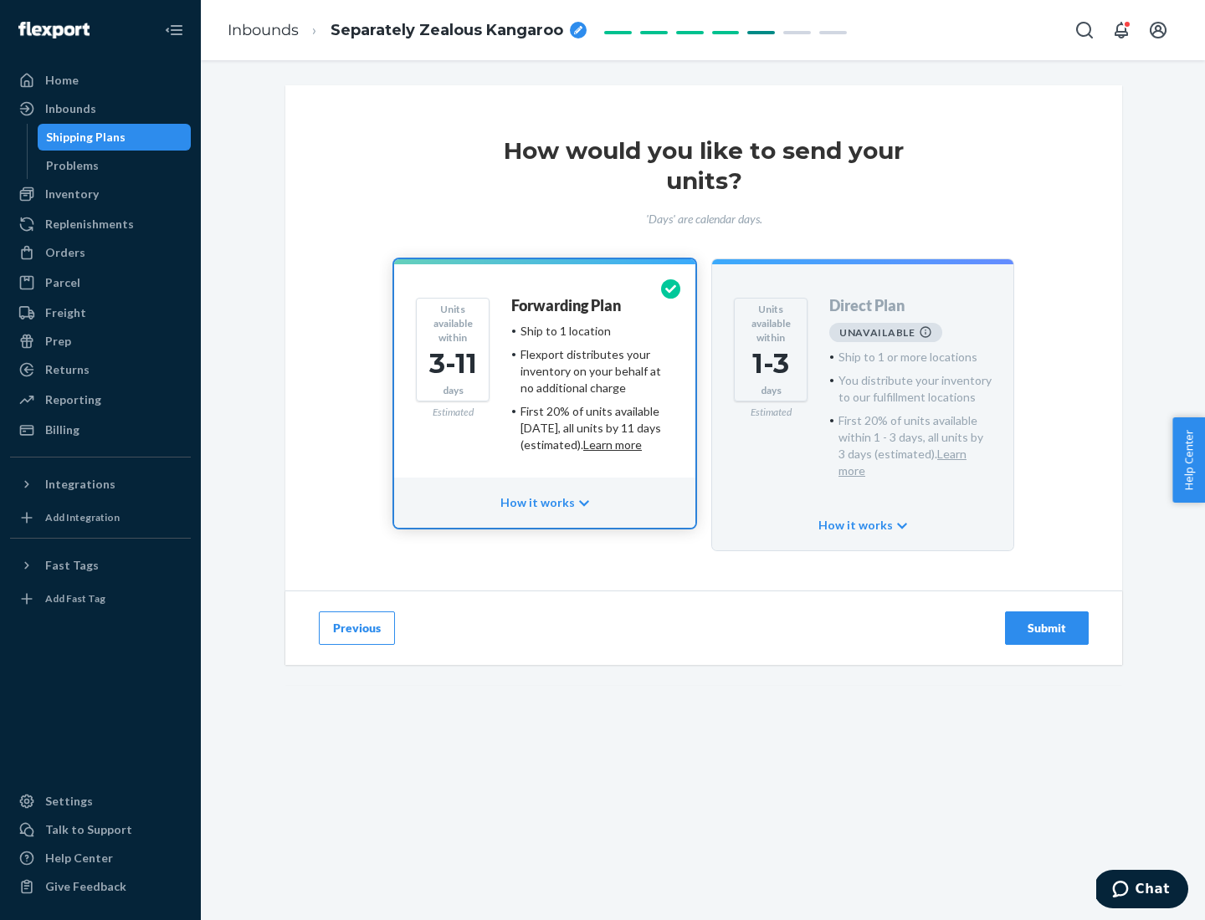
click at [567, 305] on h4 "Forwarding Plan" at bounding box center [566, 306] width 110 height 17
click at [1047, 620] on div "Submit" at bounding box center [1046, 628] width 55 height 17
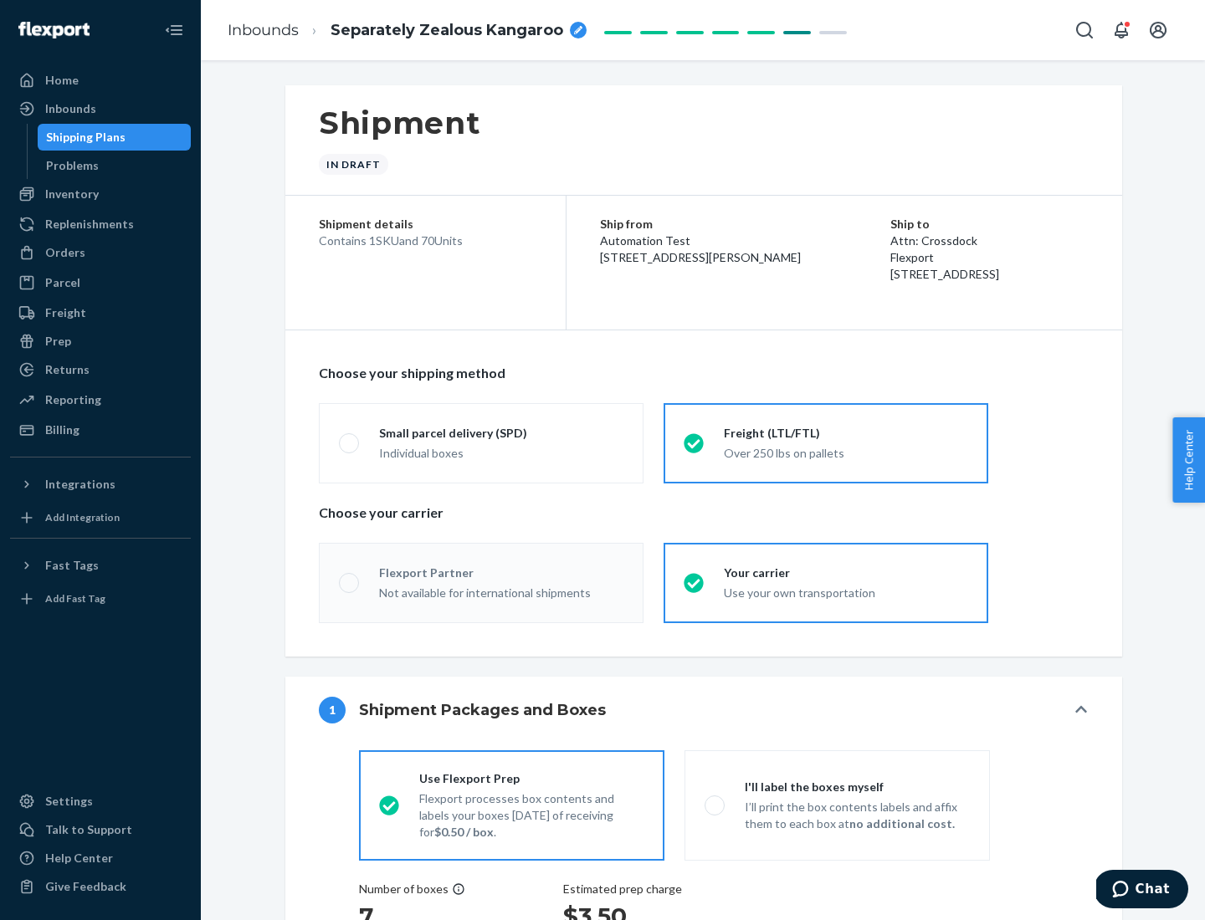
radio input "true"
radio input "false"
radio input "true"
radio input "false"
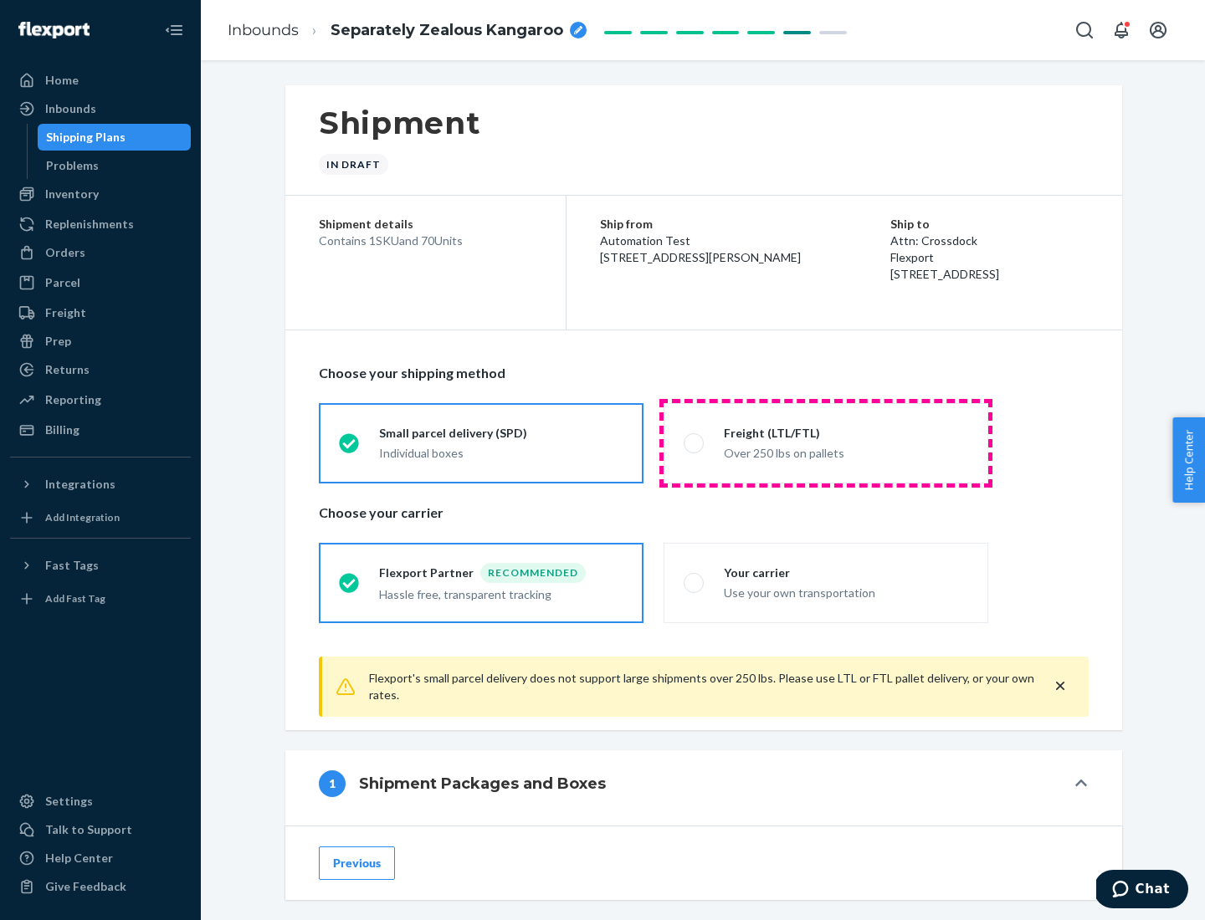
click at [826, 443] on div "Over 250 lbs on pallets" at bounding box center [846, 452] width 244 height 20
click at [694, 443] on input "Freight (LTL/FTL) Over 250 lbs on pallets" at bounding box center [689, 443] width 11 height 11
radio input "true"
radio input "false"
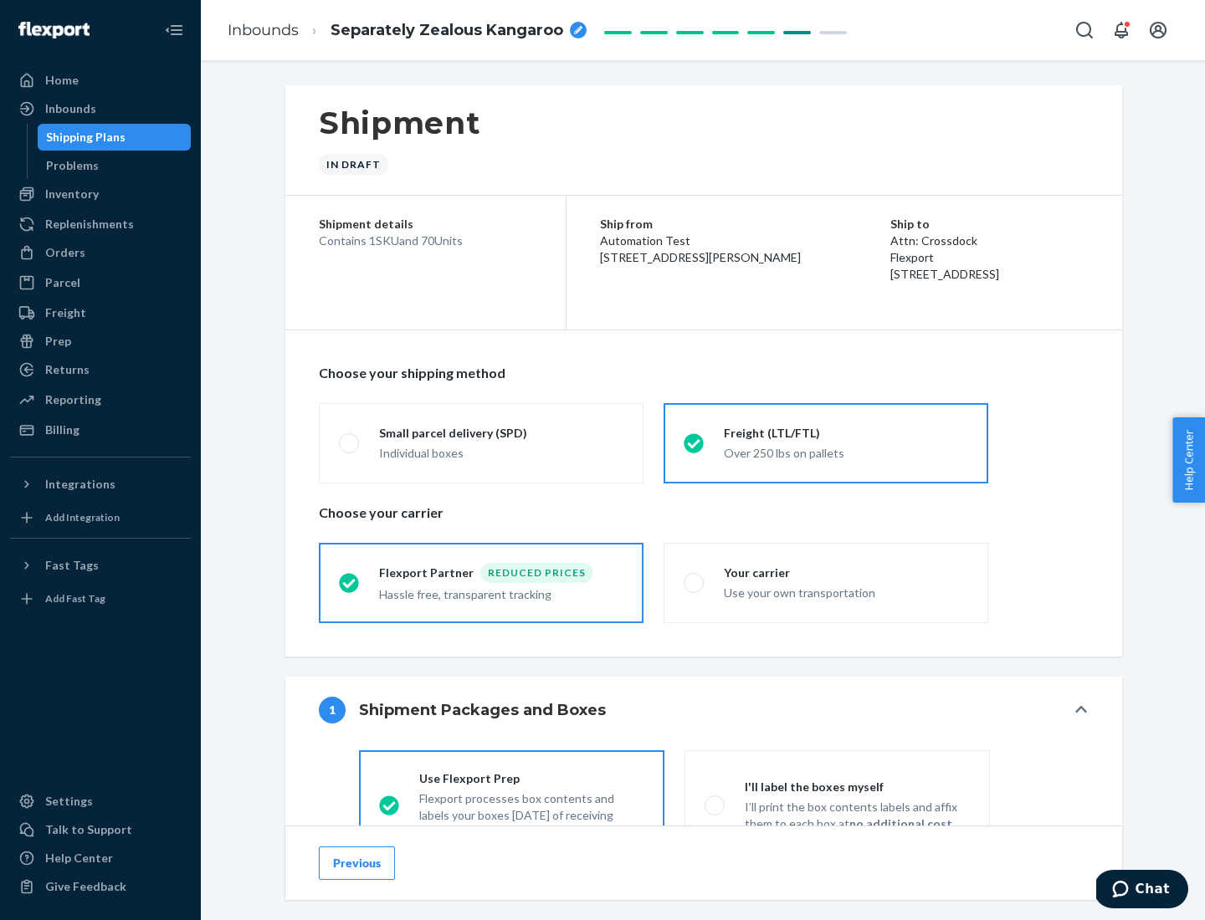
scroll to position [93, 0]
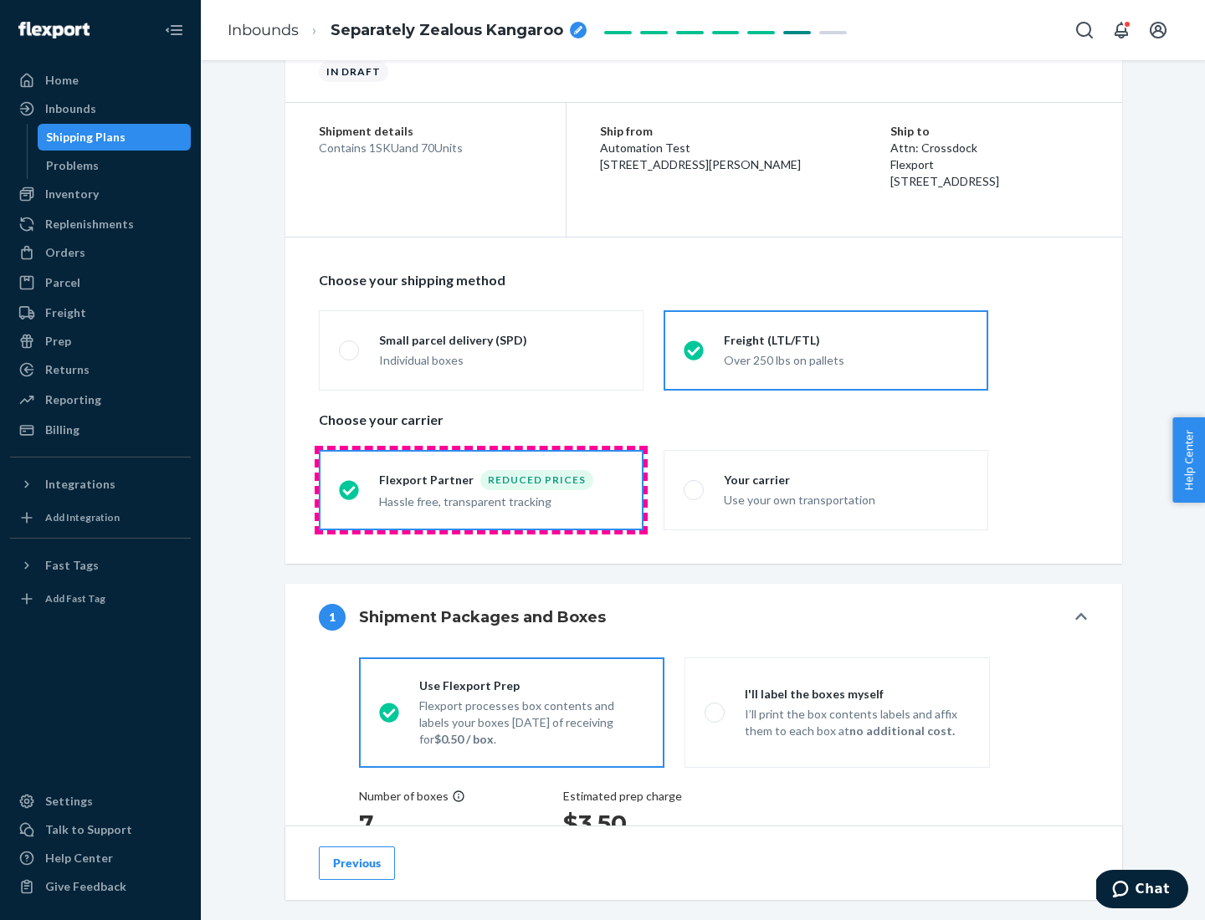
click at [481, 490] on div "Hassle free, transparent tracking" at bounding box center [501, 500] width 244 height 20
click at [350, 489] on input "Flexport Partner Reduced prices Hassle free, transparent tracking" at bounding box center [344, 489] width 11 height 11
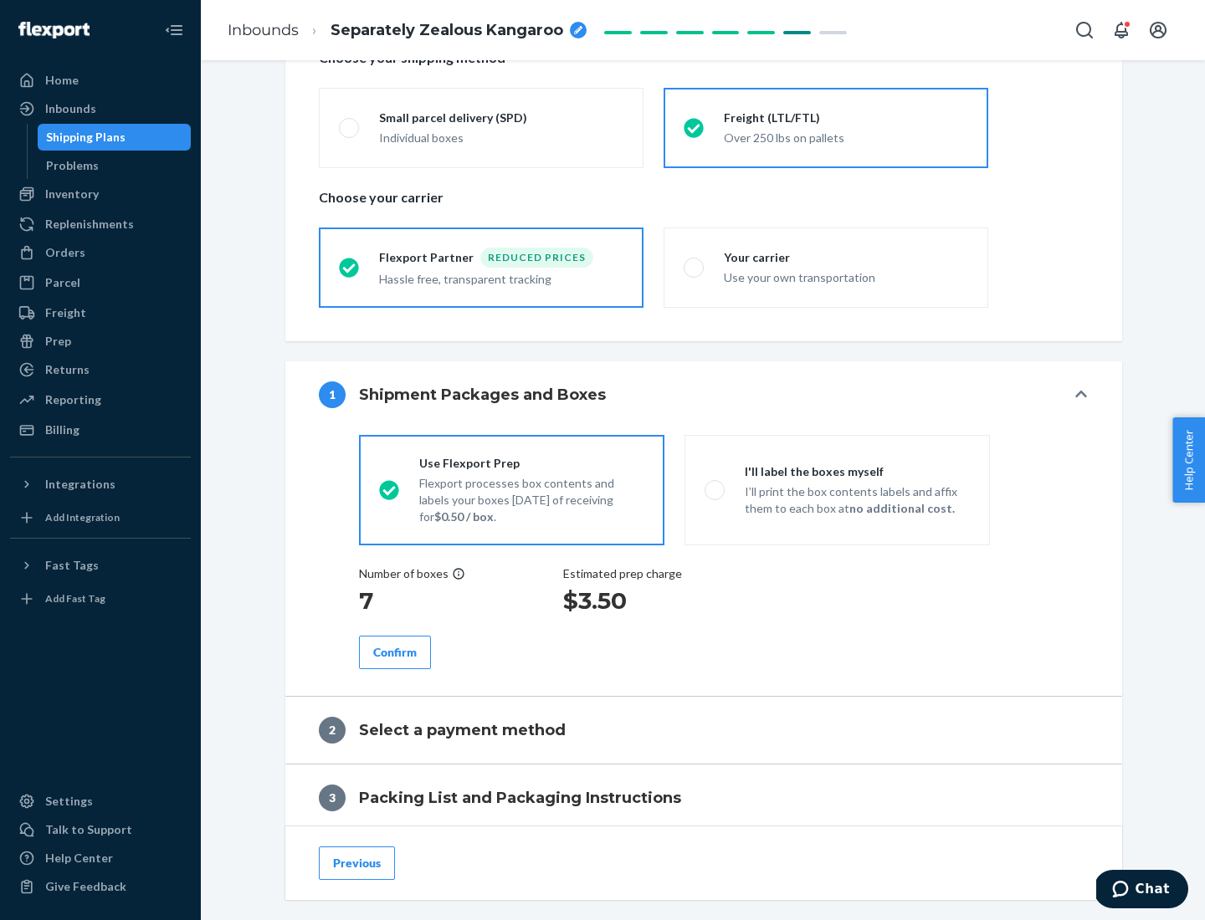
click at [837, 489] on p "I’ll print the box contents labels and affix them to each box at no additional …" at bounding box center [857, 500] width 225 height 33
click at [715, 489] on input "I'll label the boxes myself I’ll print the box contents labels and affix them t…" at bounding box center [710, 489] width 11 height 11
radio input "true"
radio input "false"
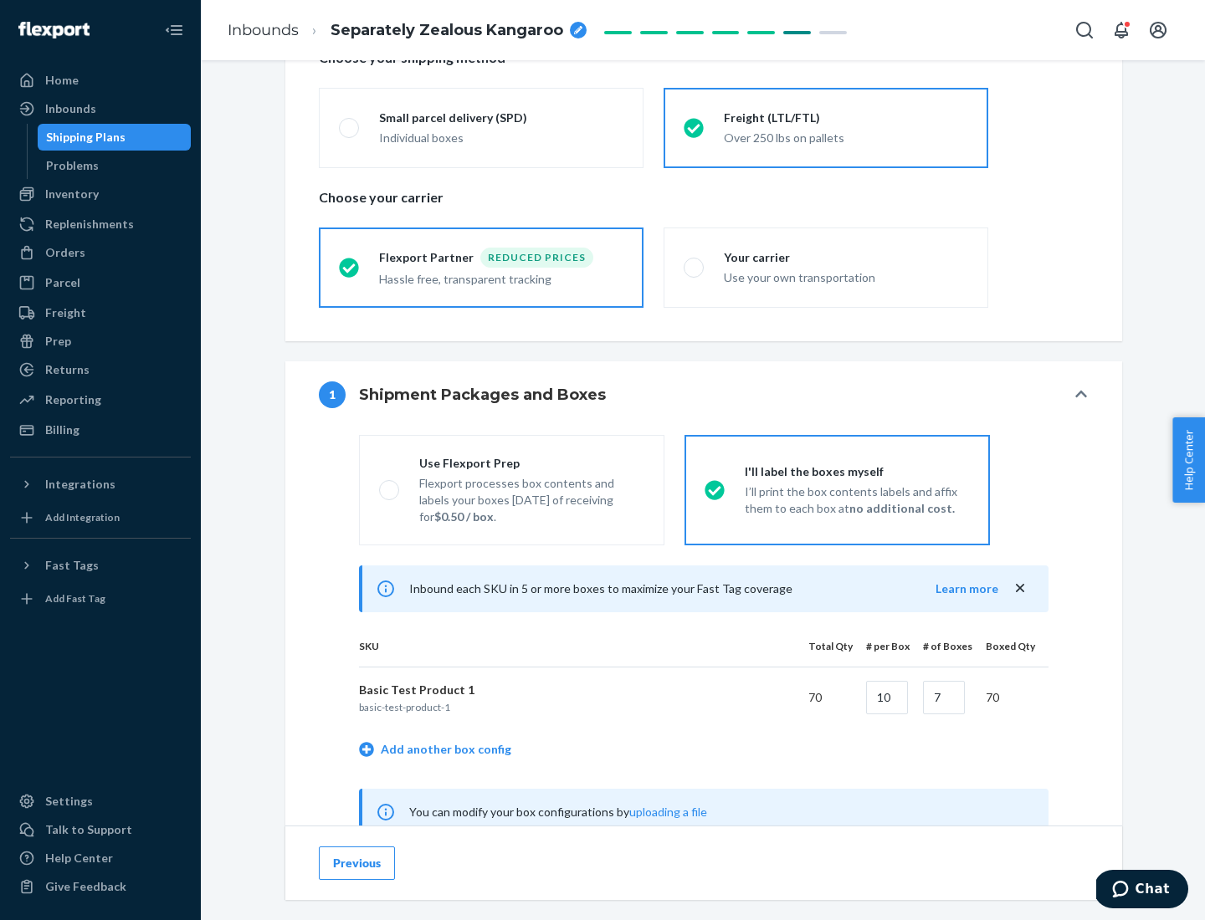
scroll to position [523, 0]
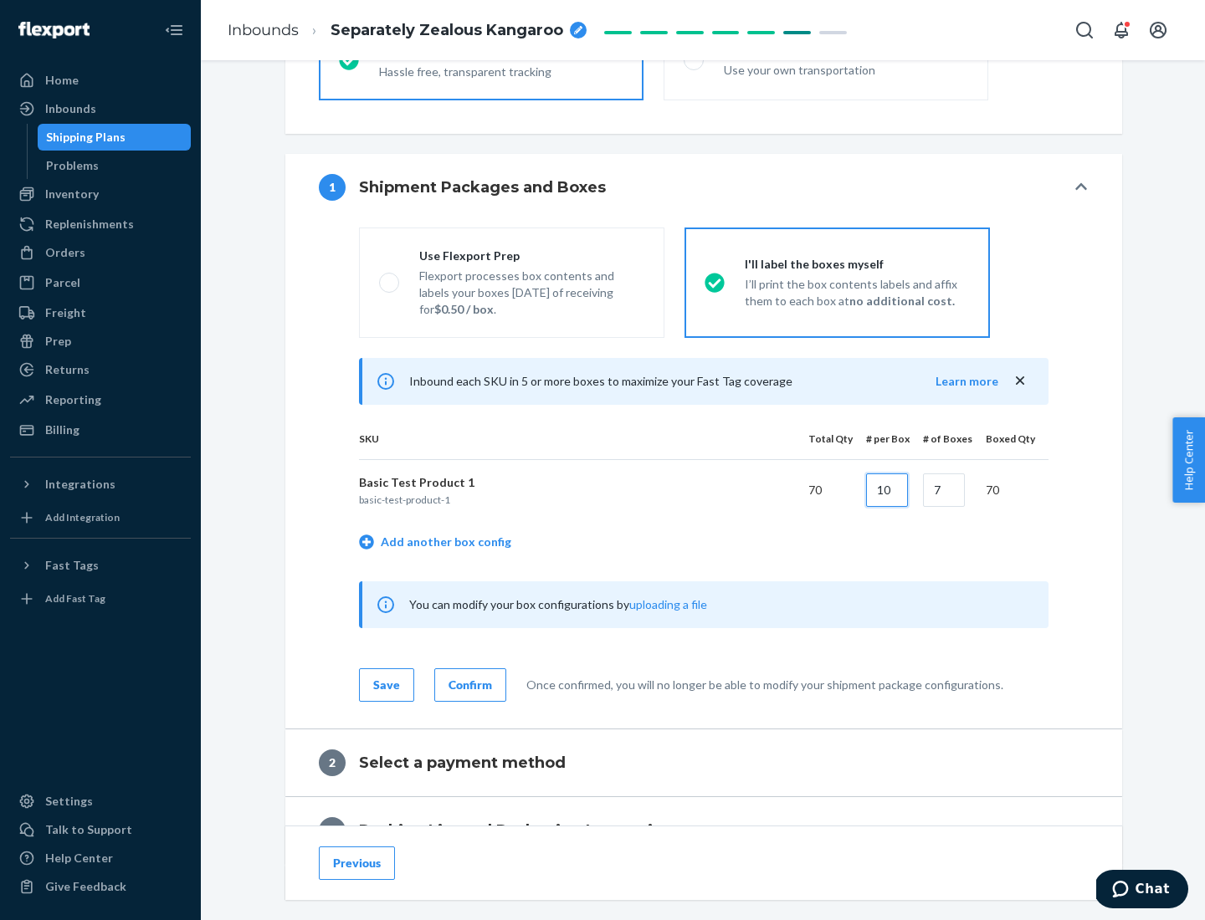
type input "10"
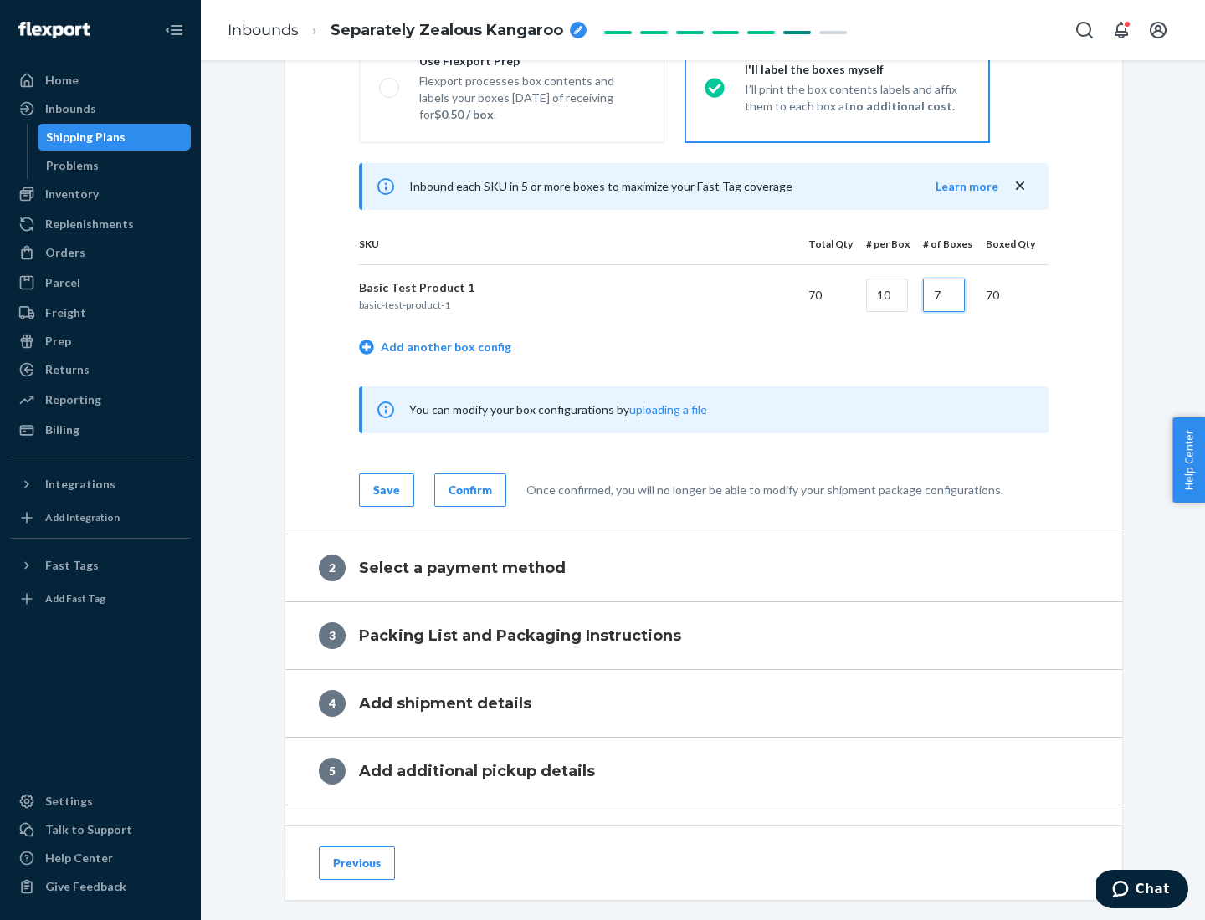
type input "7"
click at [468, 489] on div "Confirm" at bounding box center [470, 490] width 44 height 17
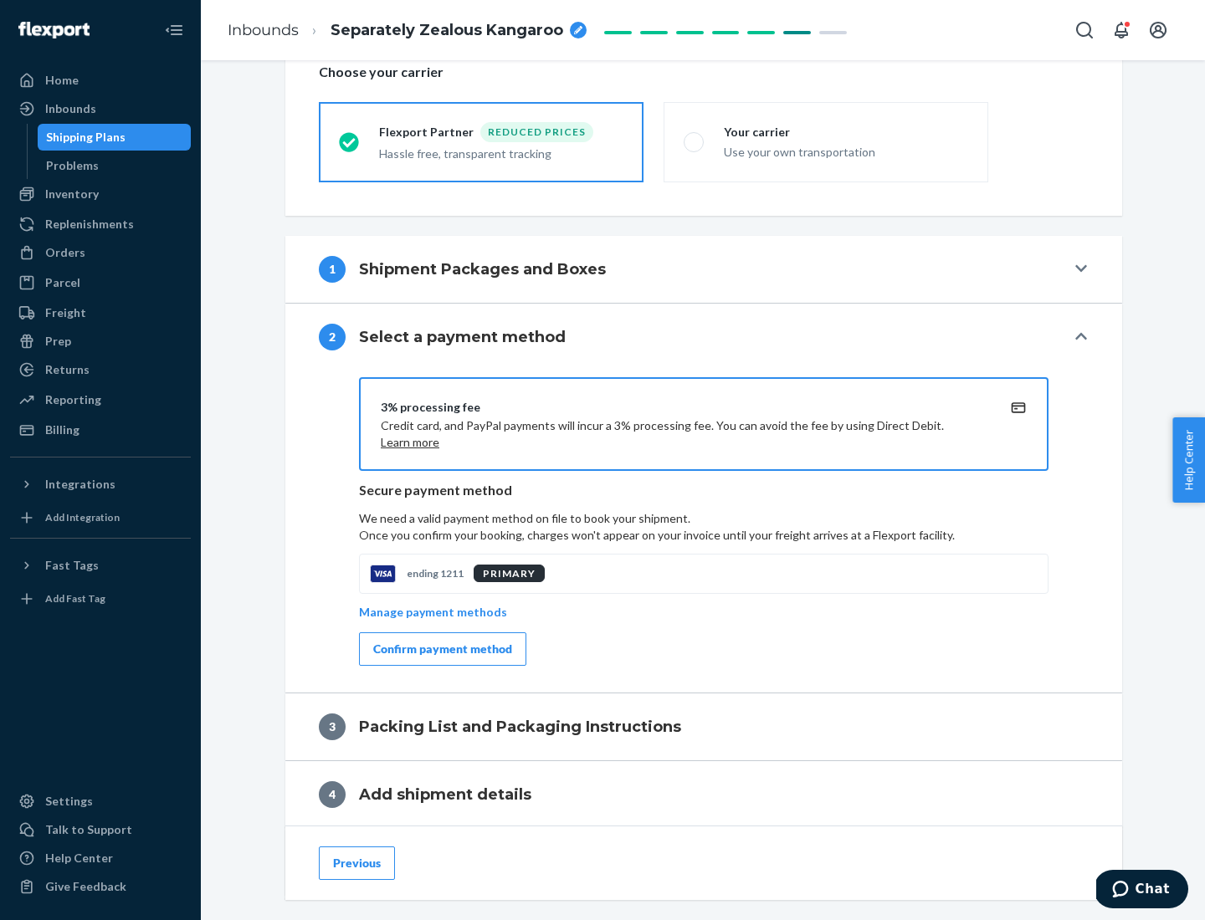
scroll to position [600, 0]
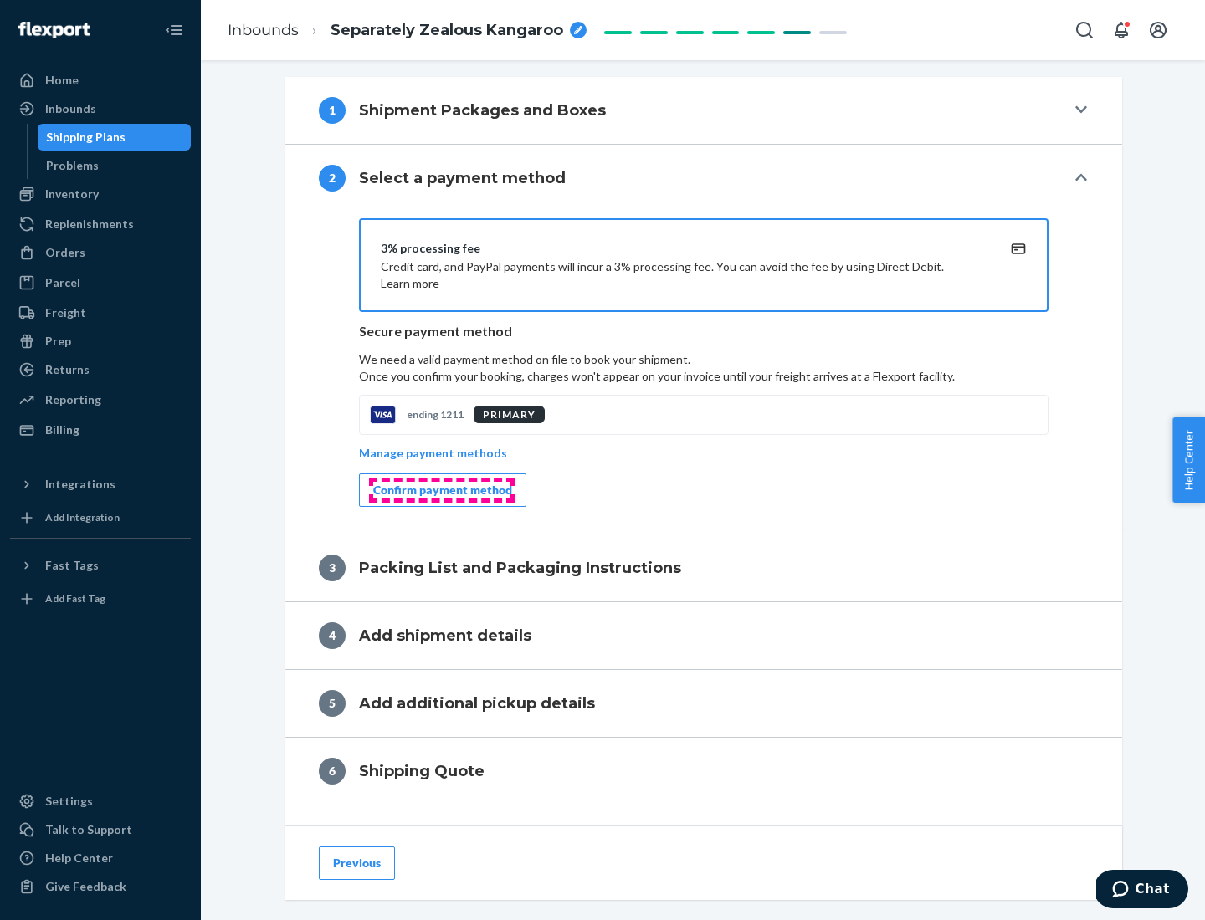
click at [441, 490] on div "Confirm payment method" at bounding box center [442, 490] width 139 height 17
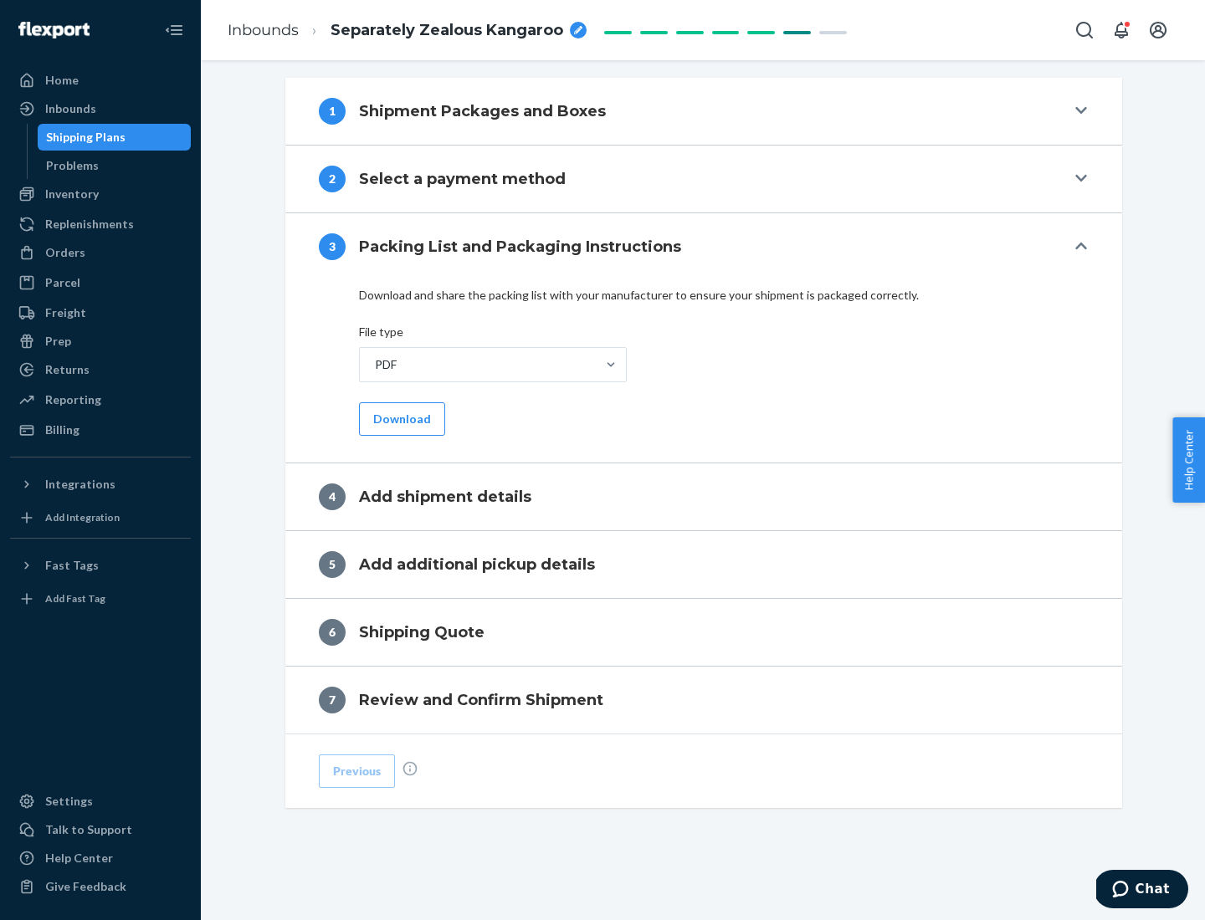
scroll to position [528, 0]
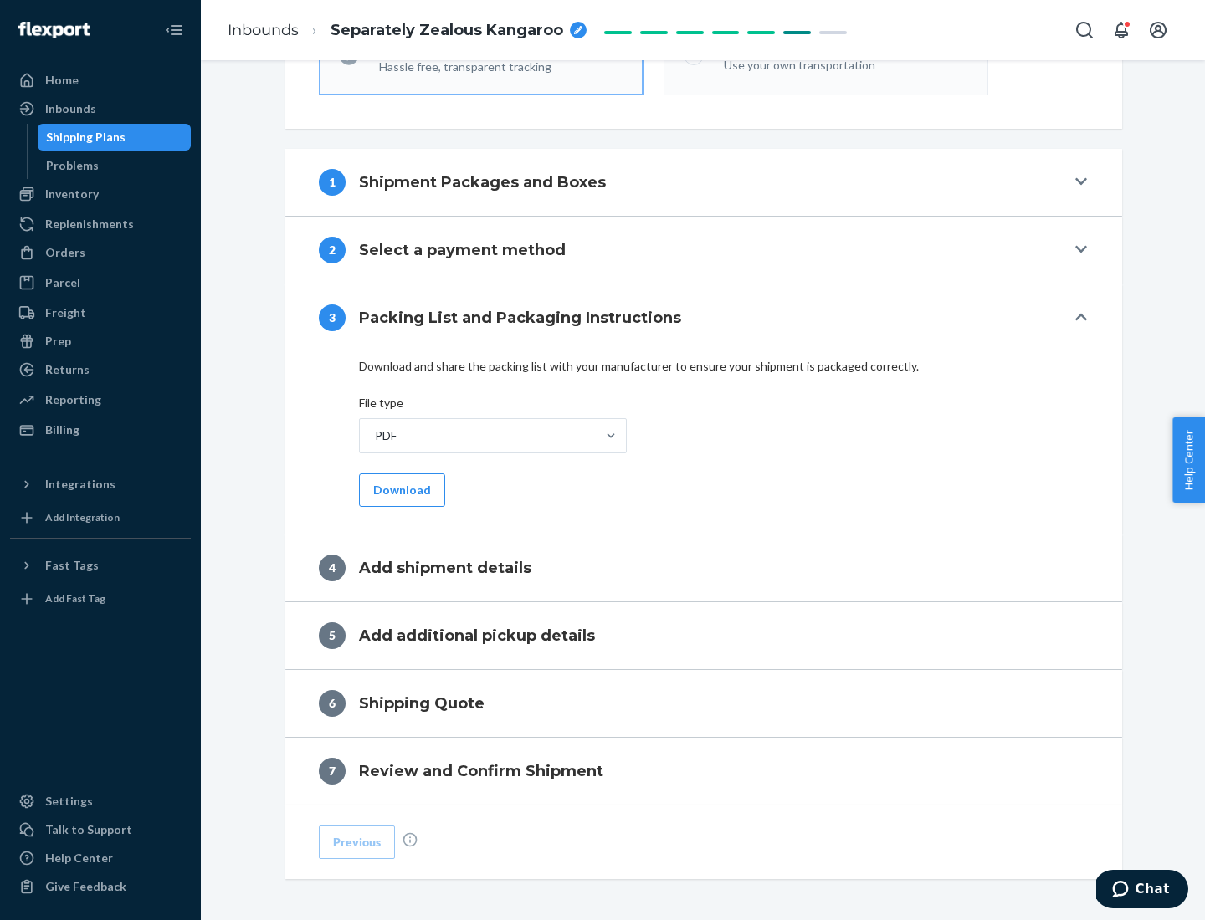
click at [400, 489] on button "Download" at bounding box center [402, 490] width 86 height 33
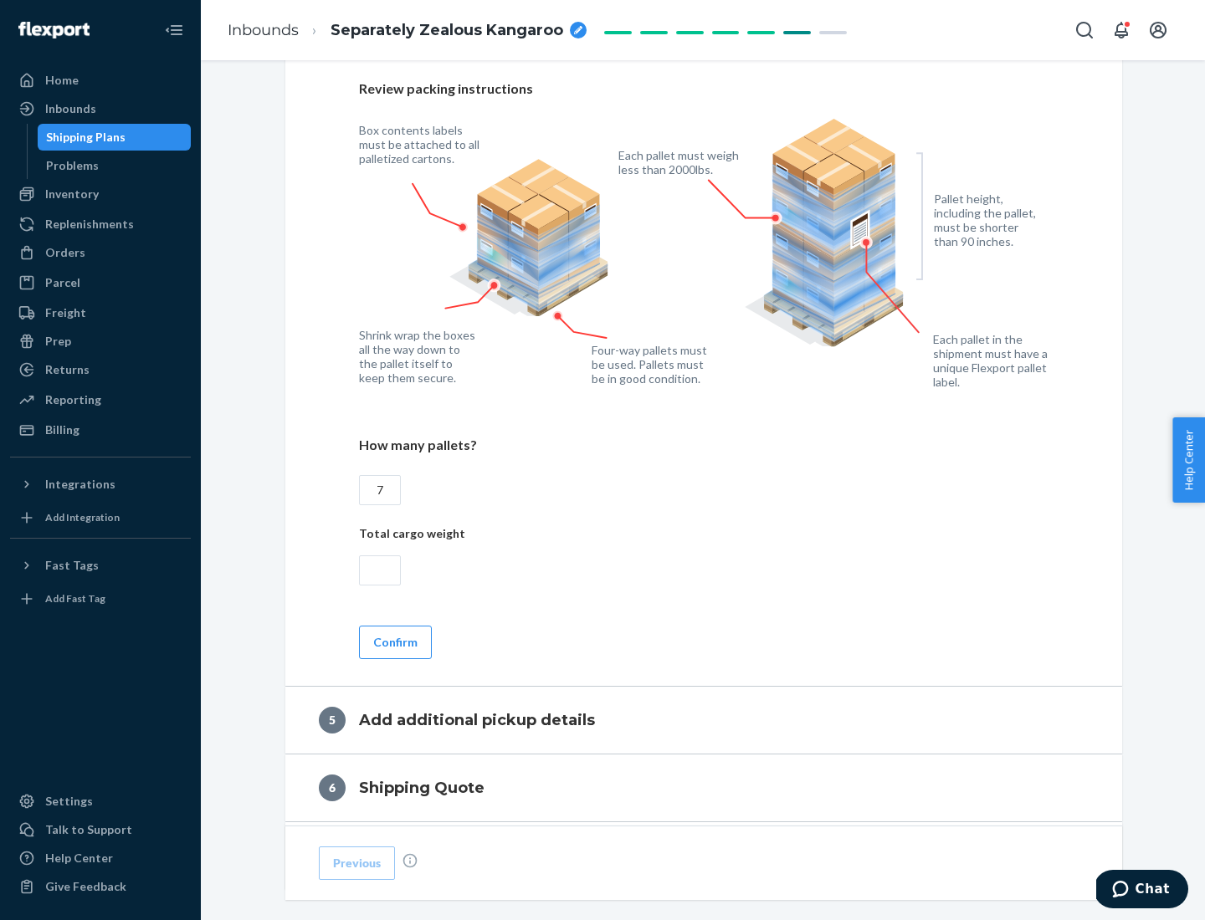
scroll to position [1086, 0]
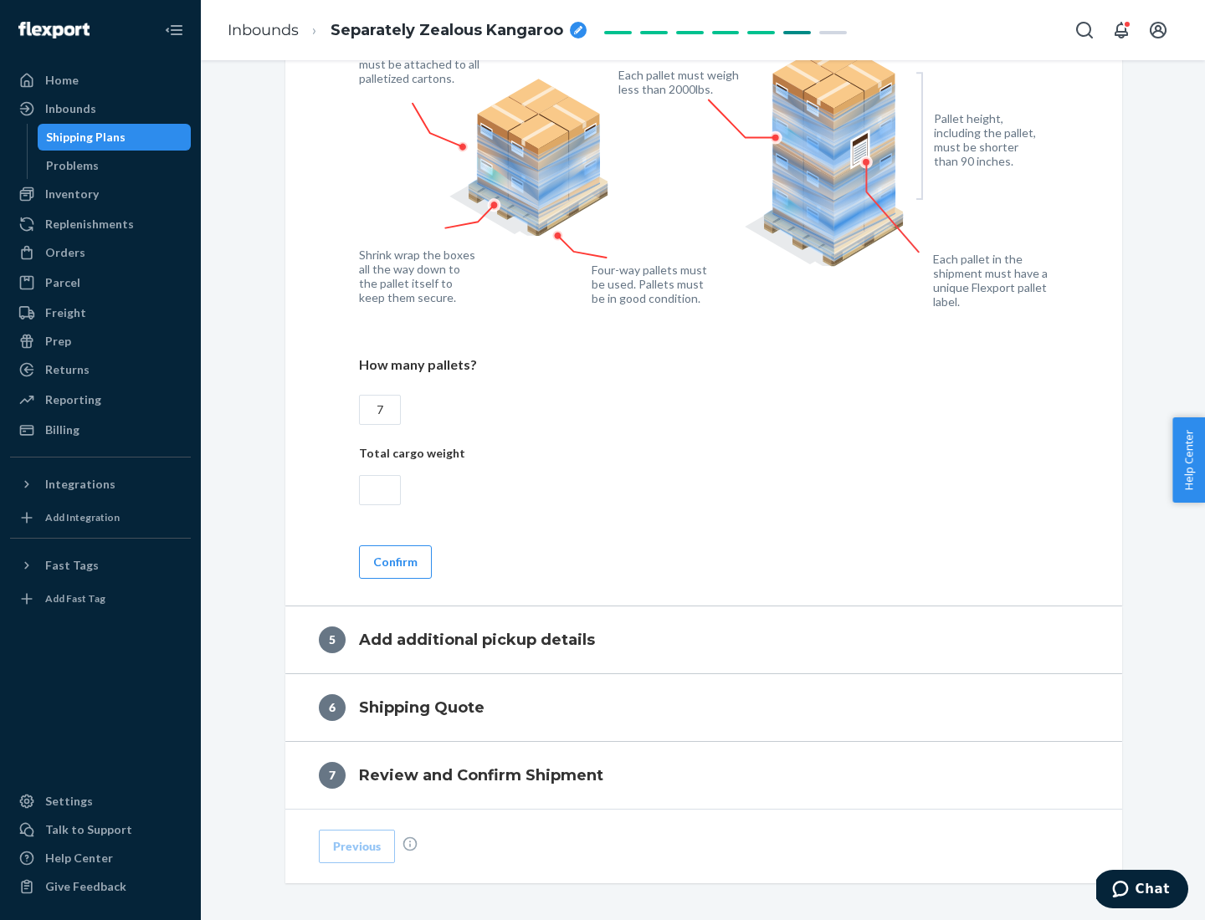
type input "7"
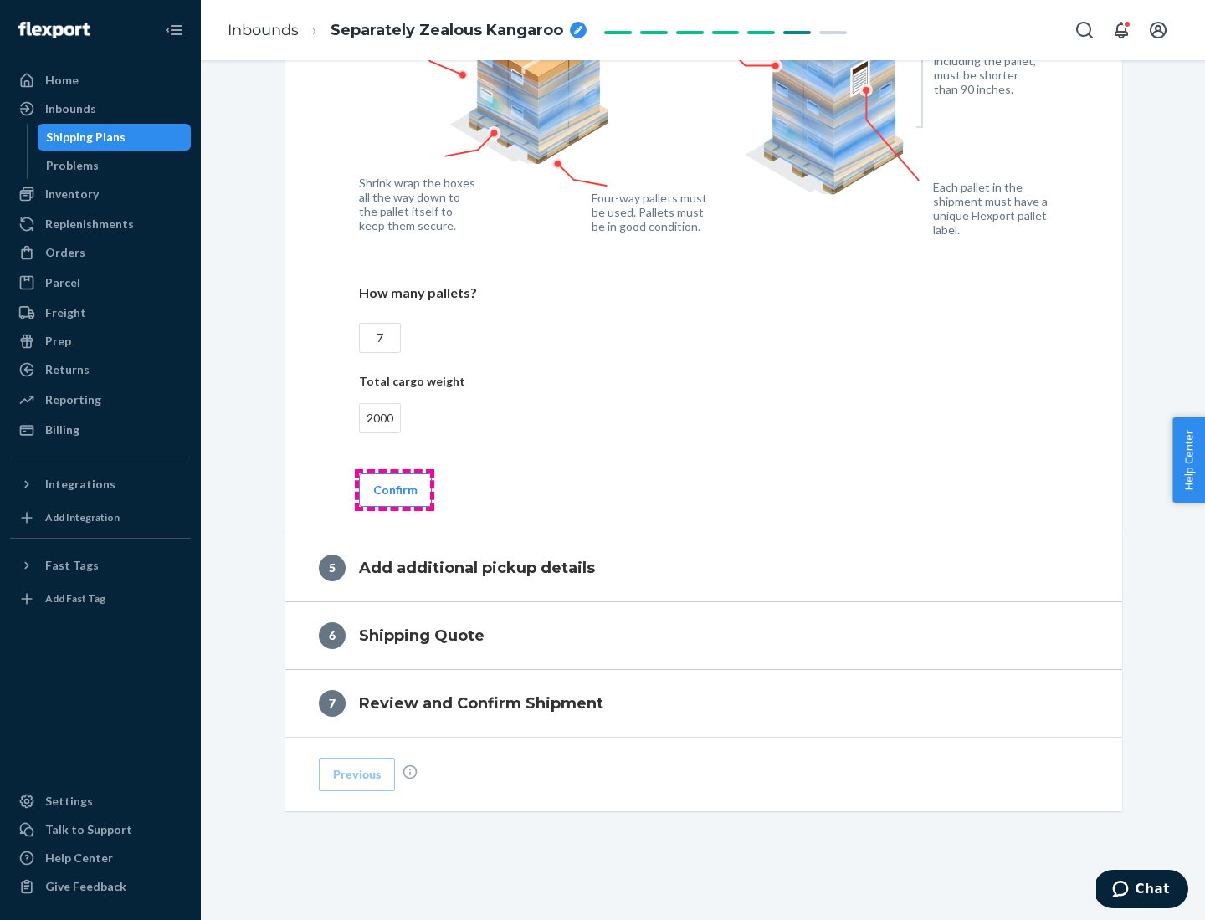
type input "2000"
click at [394, 489] on button "Confirm" at bounding box center [395, 490] width 73 height 33
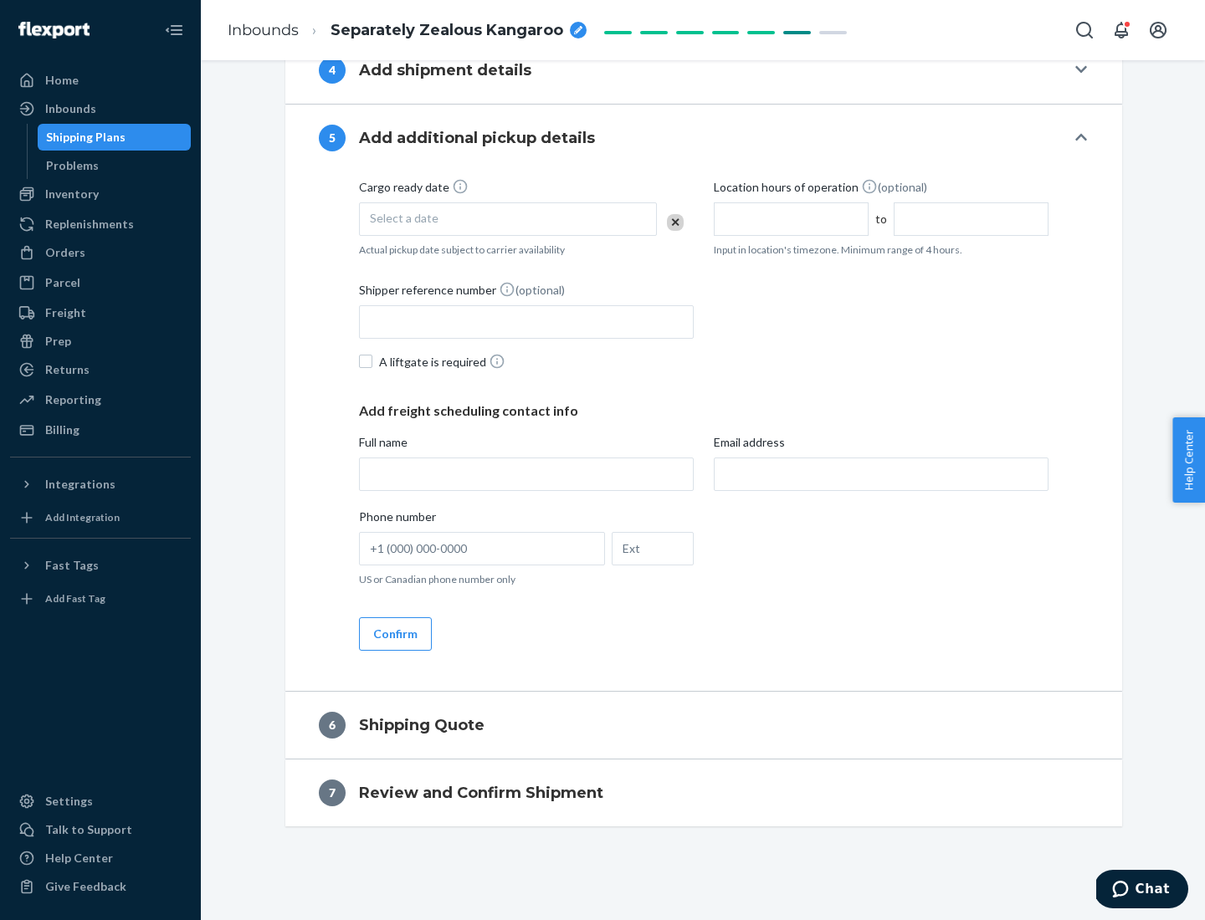
scroll to position [572, 0]
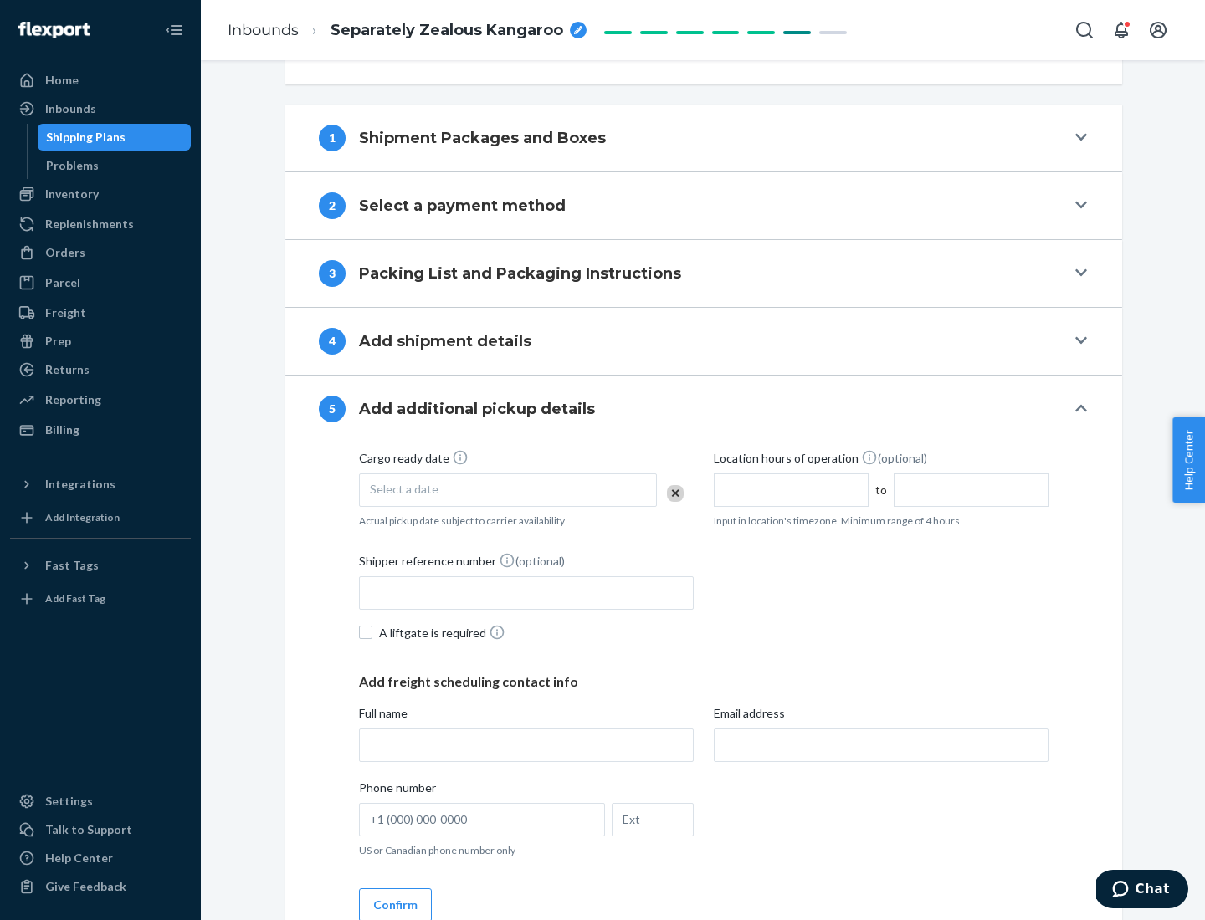
click at [508, 489] on div "Select a date" at bounding box center [508, 490] width 298 height 33
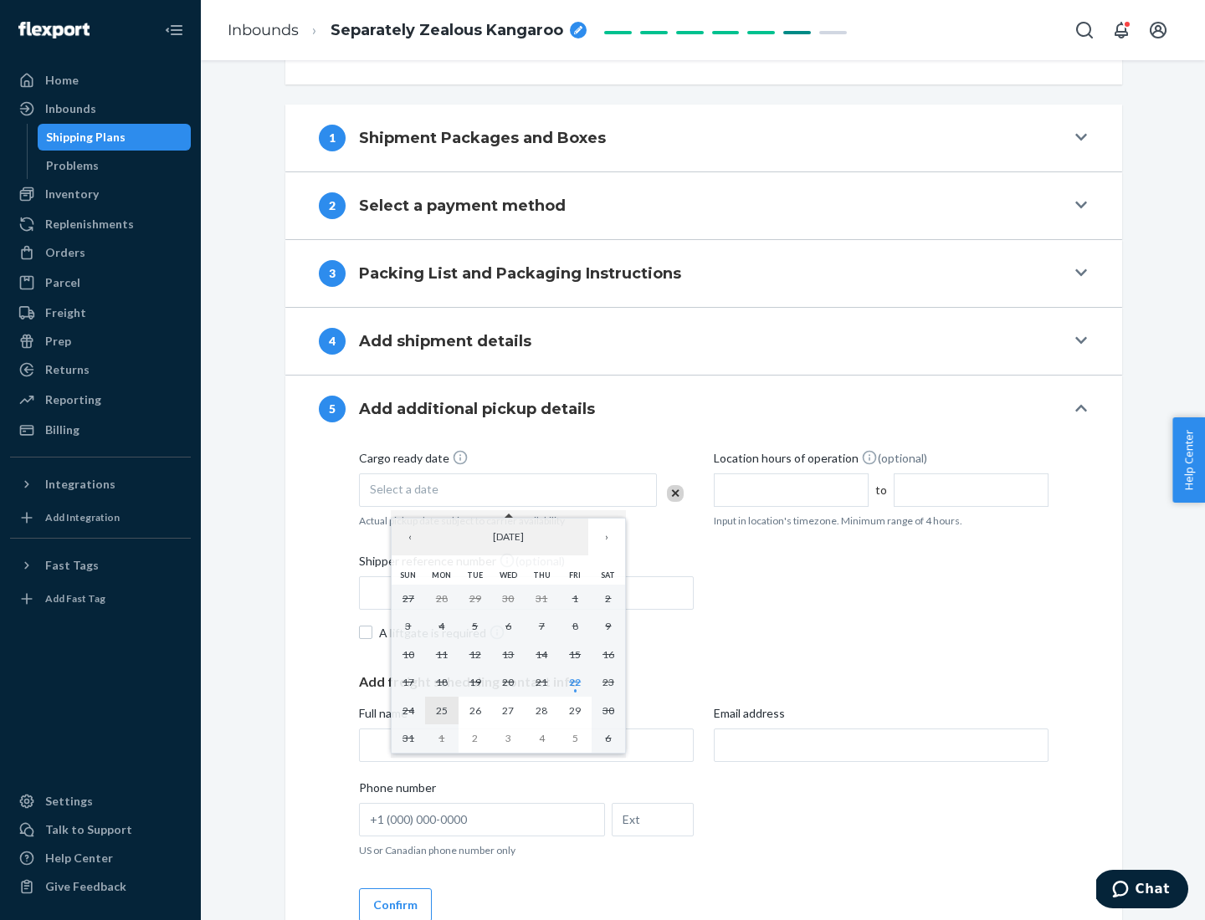
click at [441, 710] on abbr "25" at bounding box center [442, 711] width 12 height 13
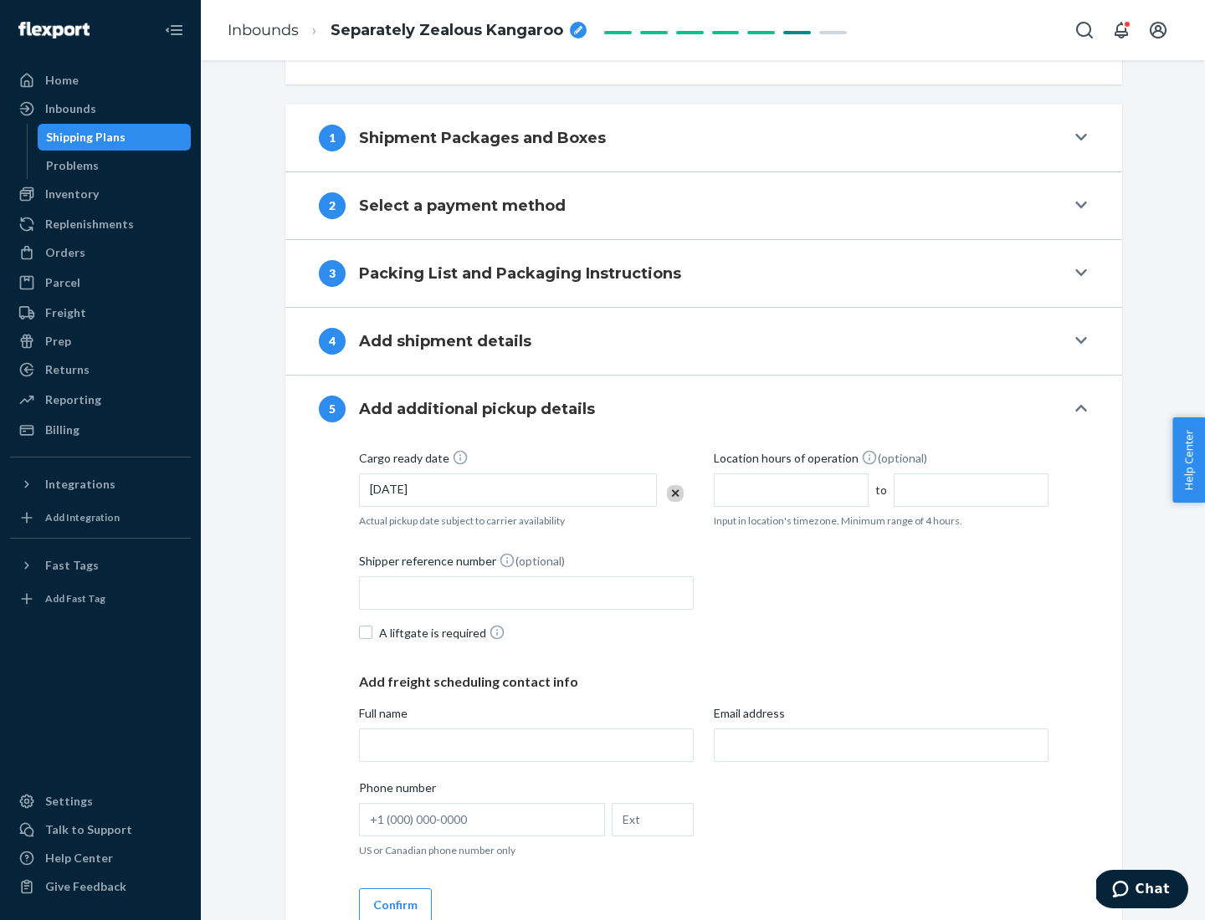
scroll to position [828, 0]
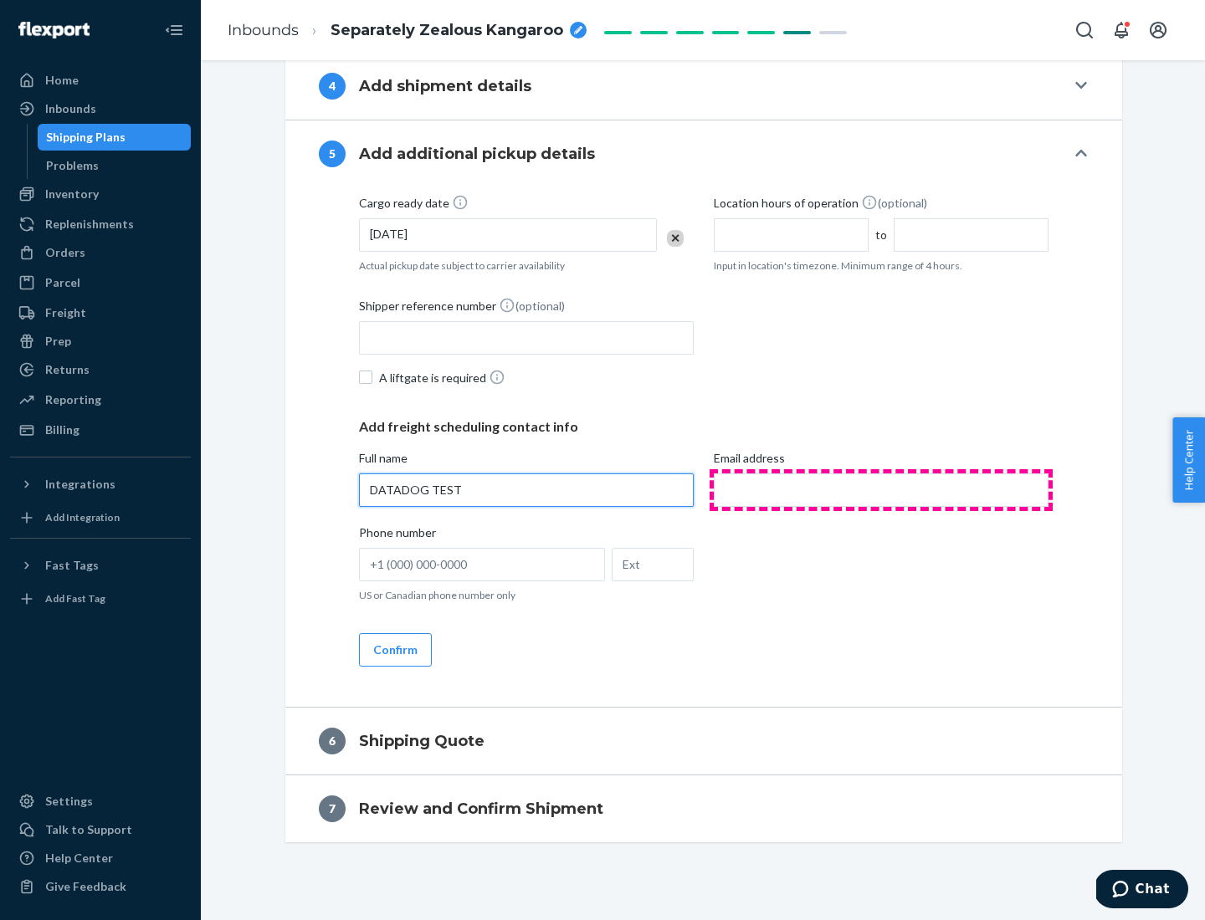
type input "DATADOG TEST"
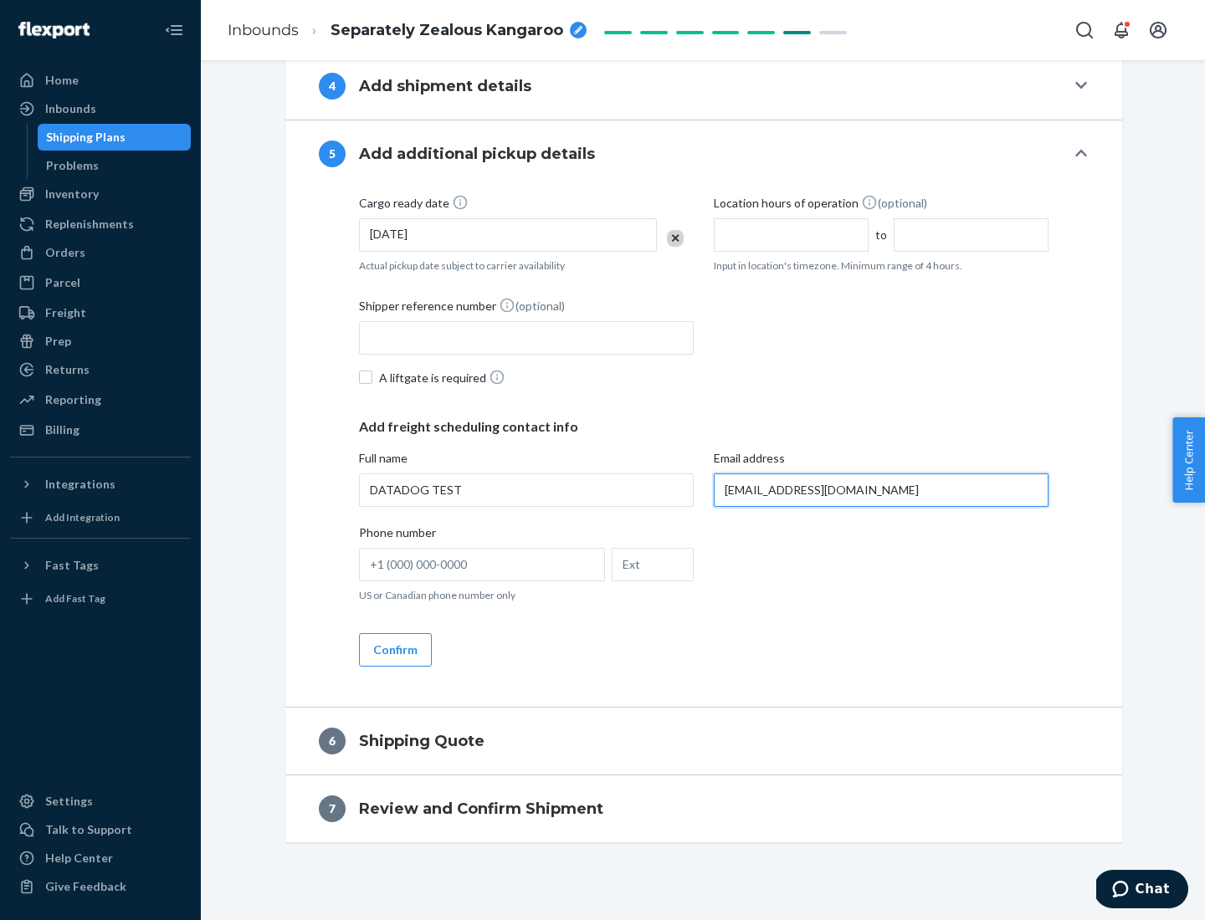
scroll to position [843, 0]
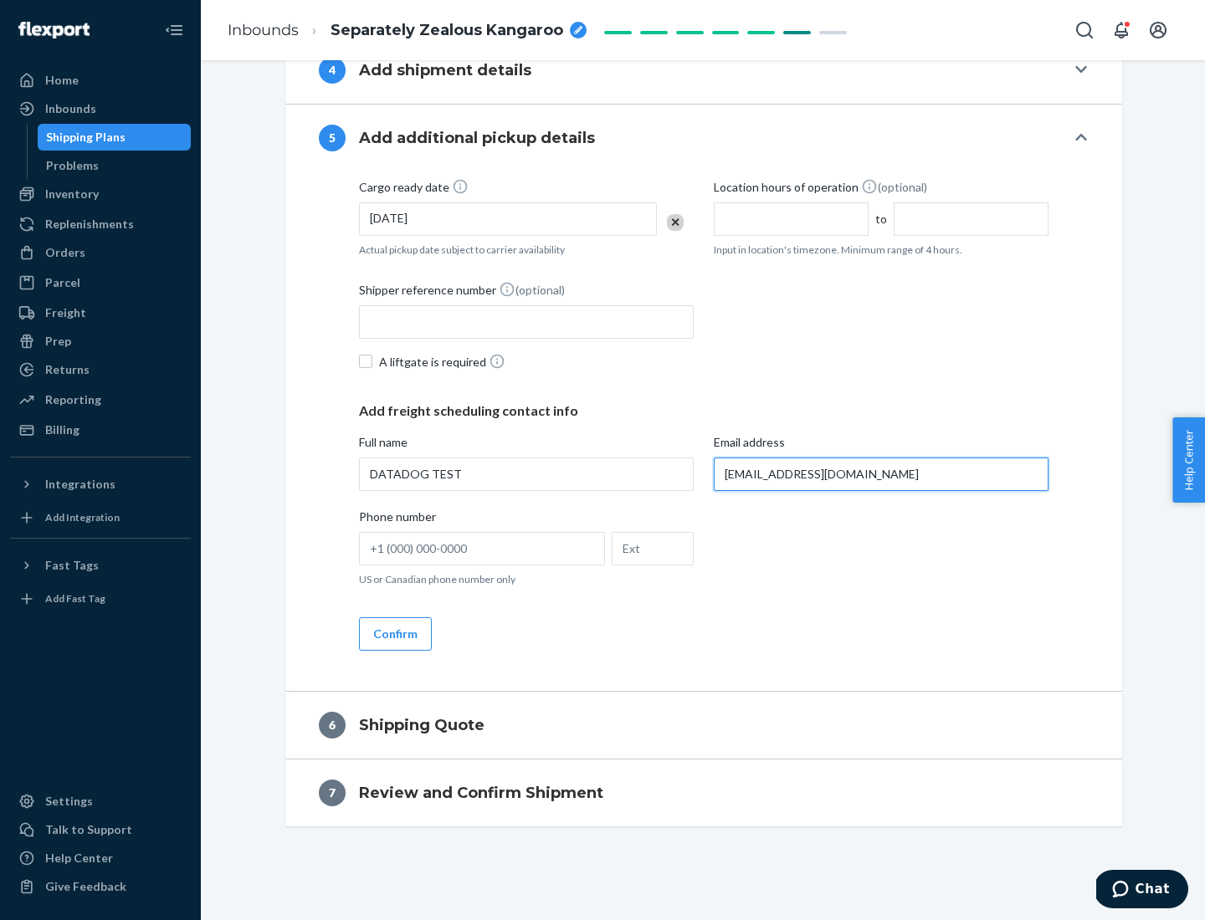
type input "[EMAIL_ADDRESS][DOMAIN_NAME]"
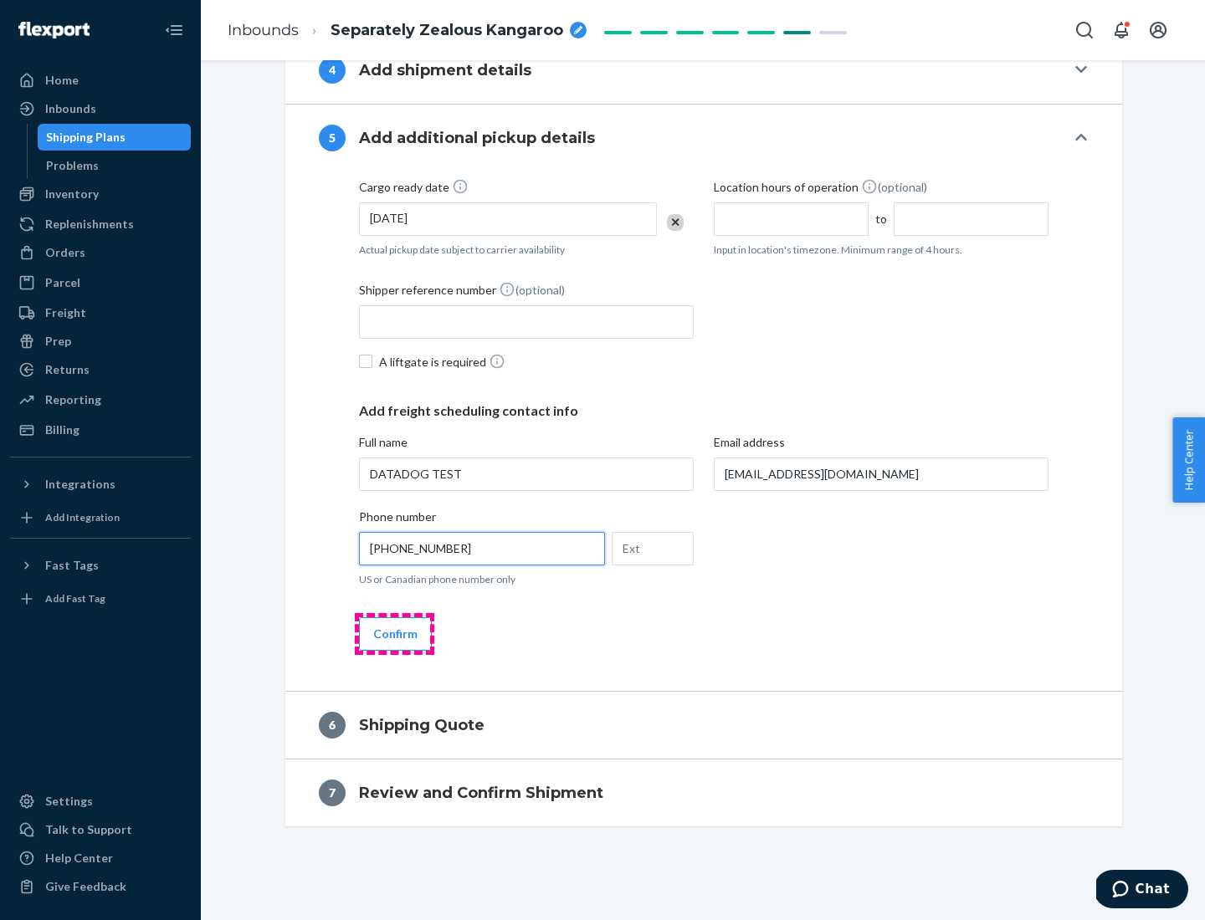
type input "[PHONE_NUMBER]"
click at [394, 633] on button "Confirm" at bounding box center [395, 634] width 73 height 33
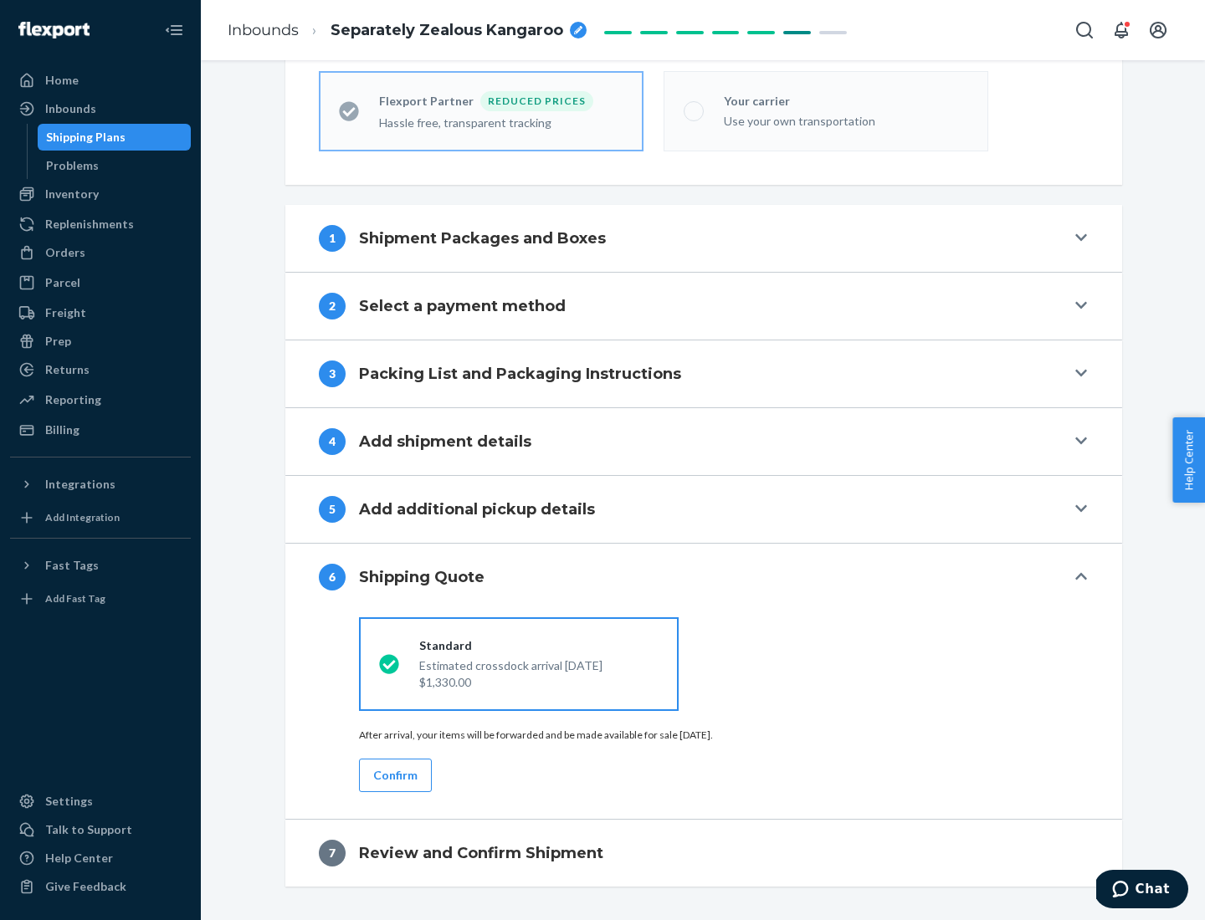
scroll to position [532, 0]
